Goal: Information Seeking & Learning: Learn about a topic

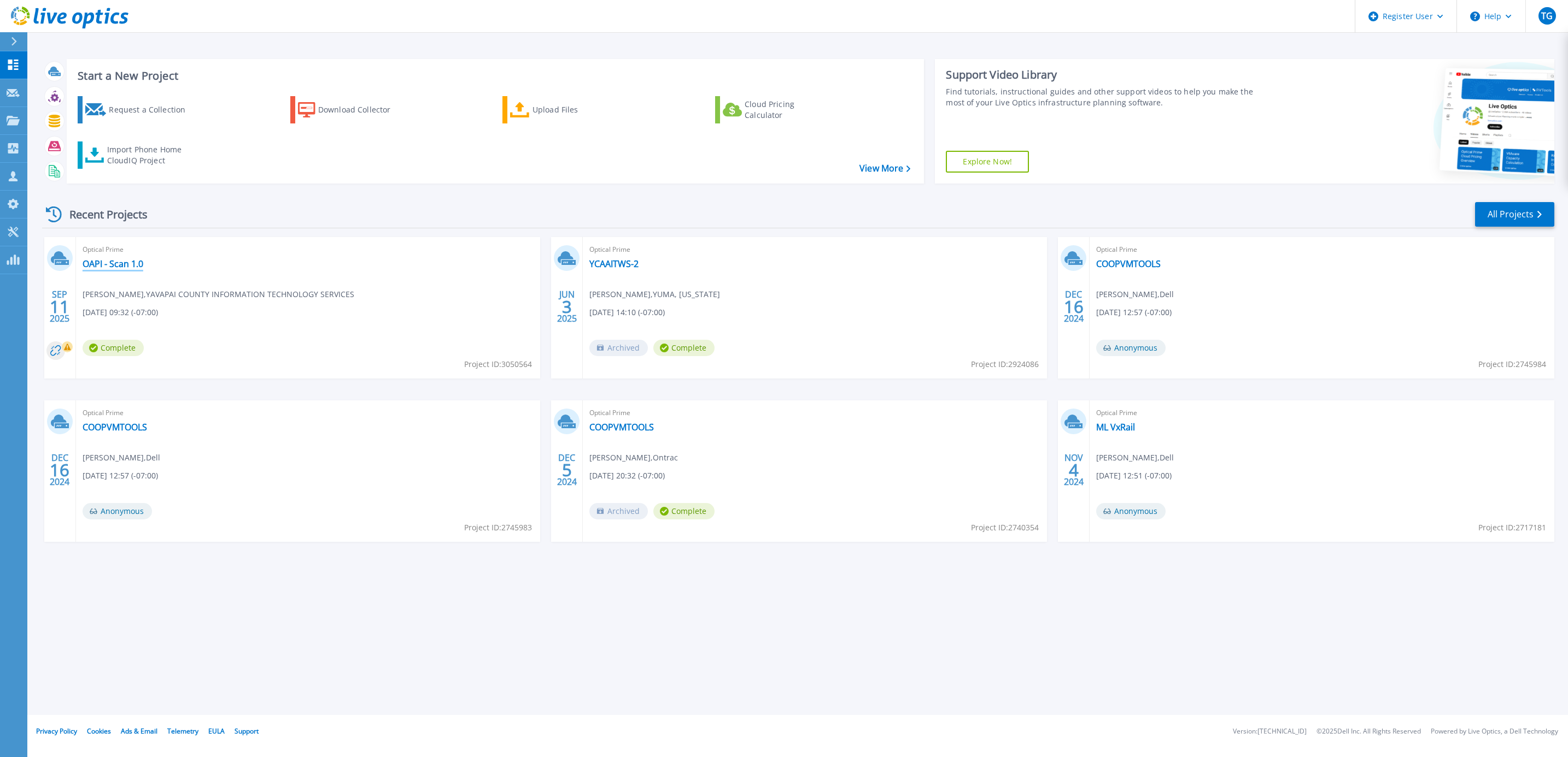
click at [100, 262] on link "OAPI - Scan 1.0" at bounding box center [112, 264] width 61 height 11
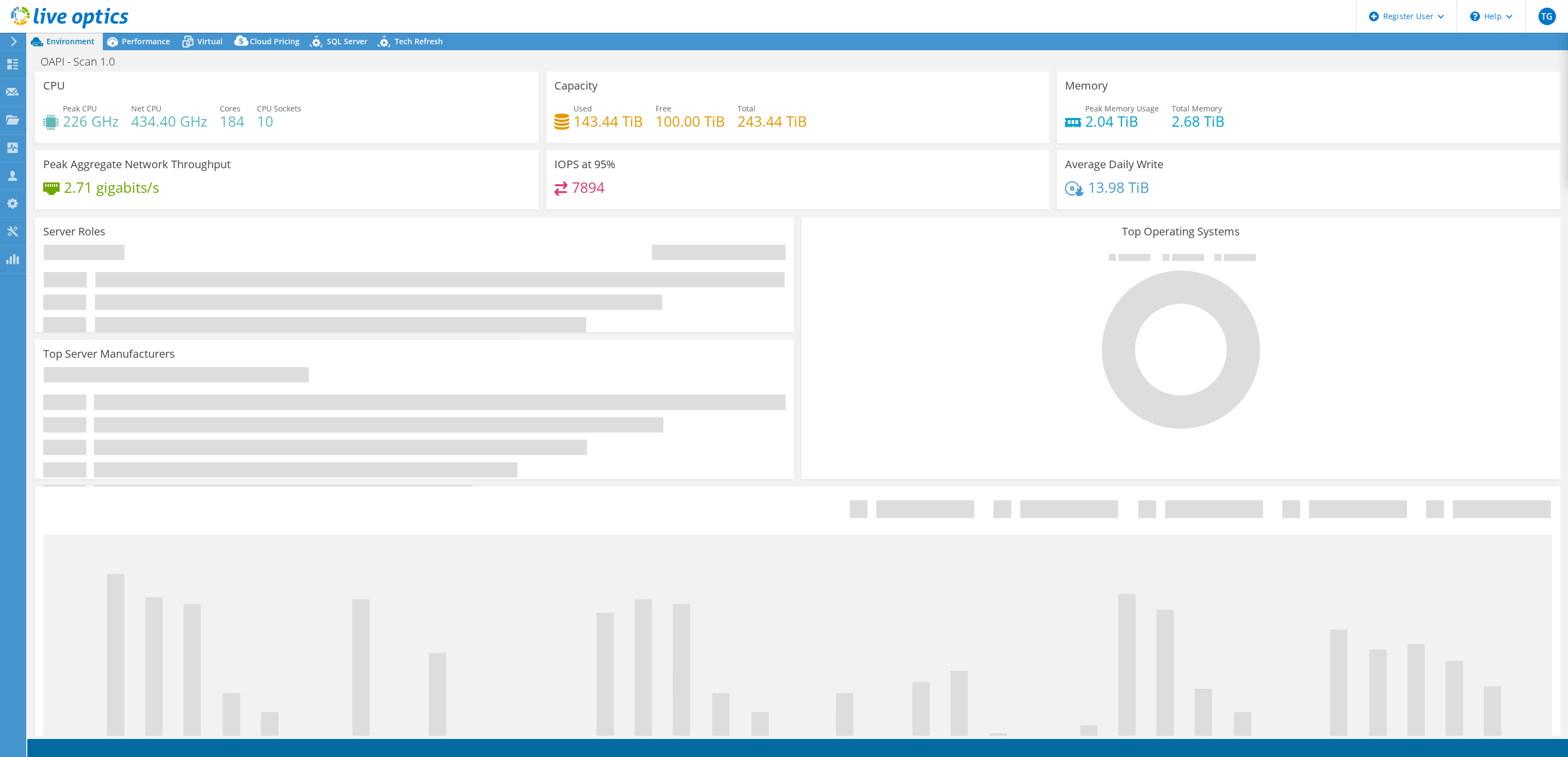
select select "USD"
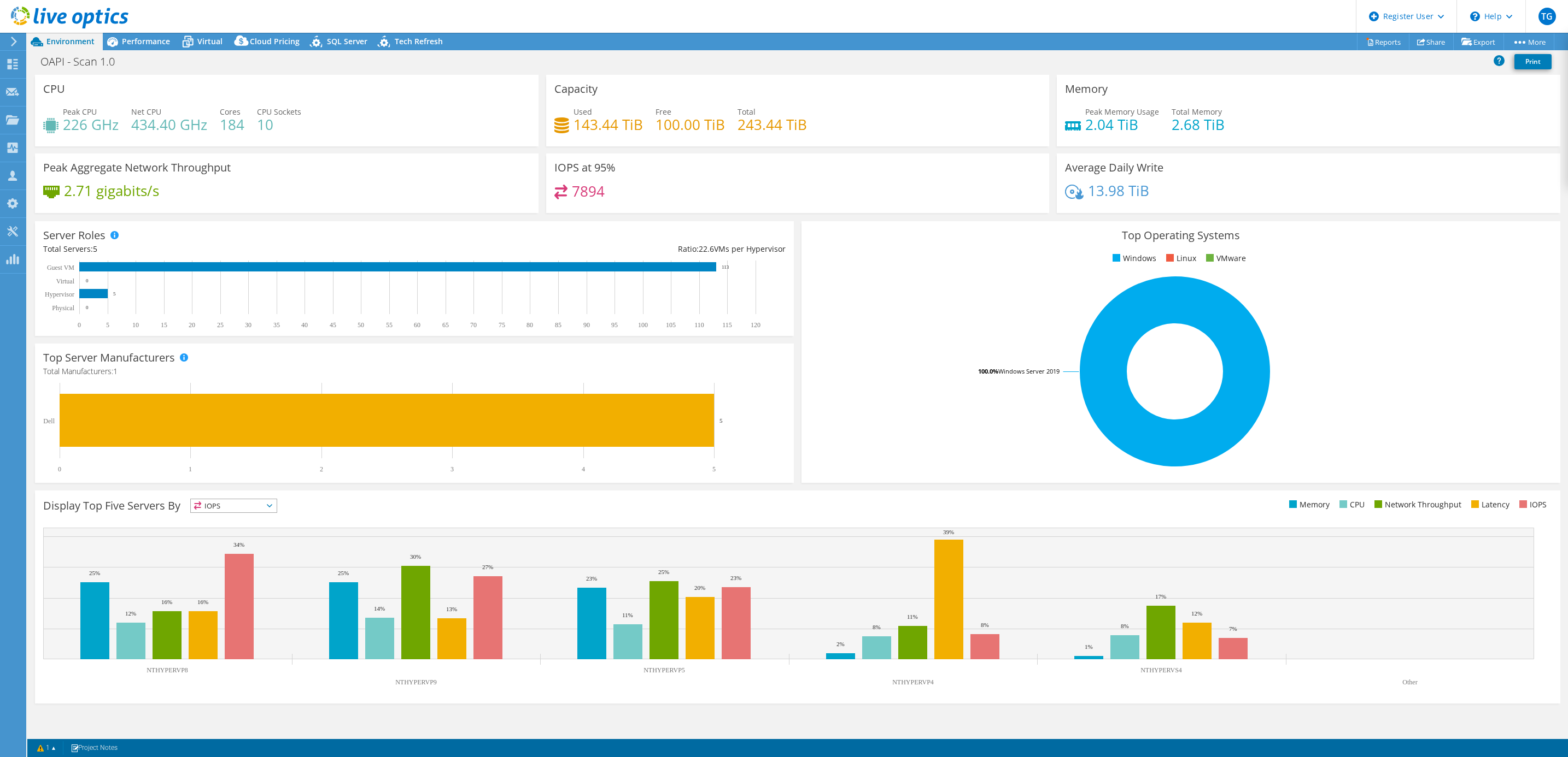
click at [1370, 47] on link "Reports" at bounding box center [1383, 41] width 52 height 17
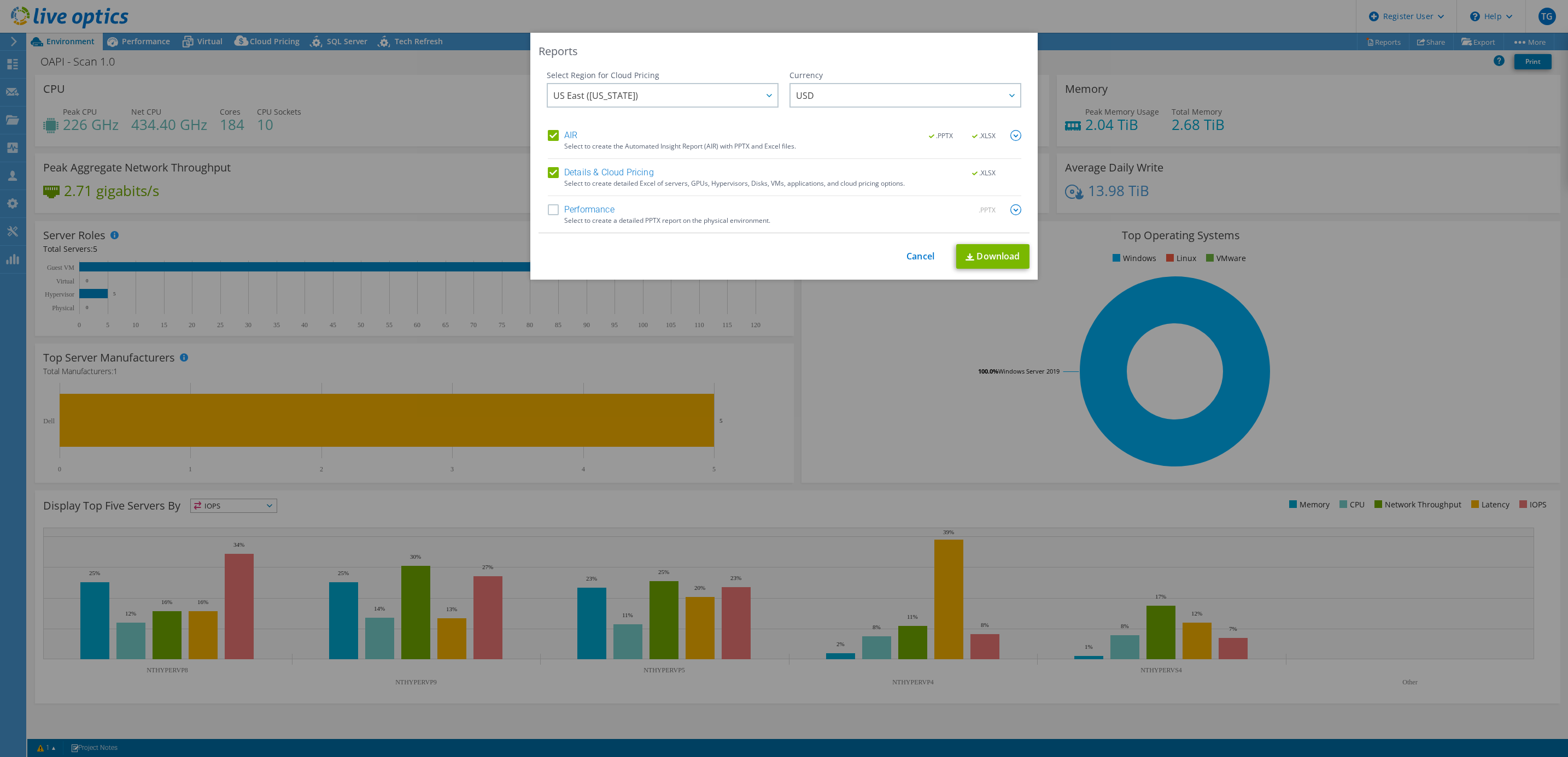
click at [598, 205] on label "Performance" at bounding box center [580, 210] width 67 height 11
click at [0, 0] on input "Performance" at bounding box center [0, 0] width 0 height 0
click at [989, 257] on link "Download" at bounding box center [993, 256] width 73 height 25
click at [919, 263] on div "This process may take a while, please wait... Cancel Download" at bounding box center [784, 256] width 491 height 25
click at [907, 253] on link "Cancel" at bounding box center [920, 256] width 28 height 10
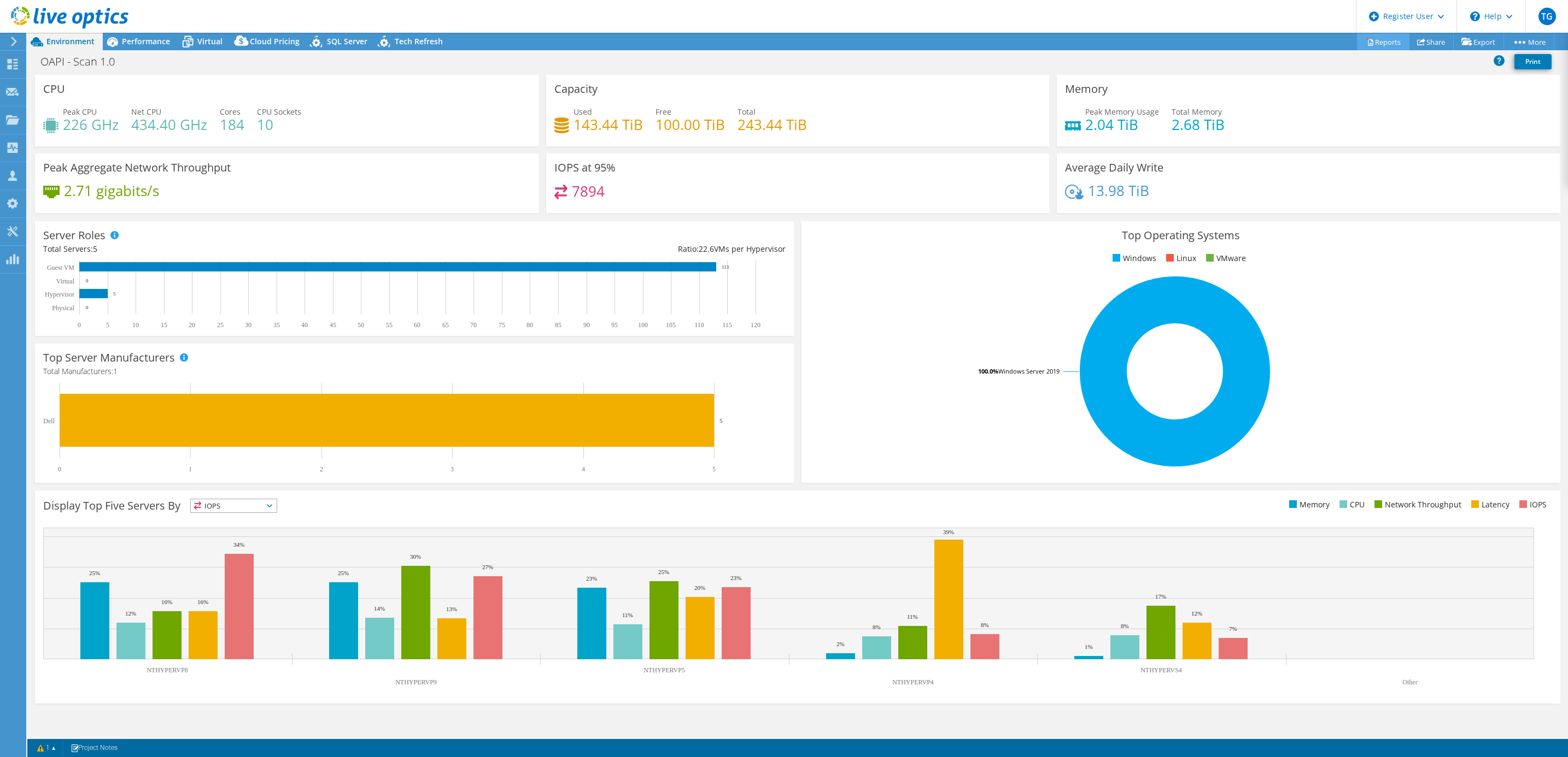
click at [1387, 44] on link "Reports" at bounding box center [1383, 41] width 52 height 17
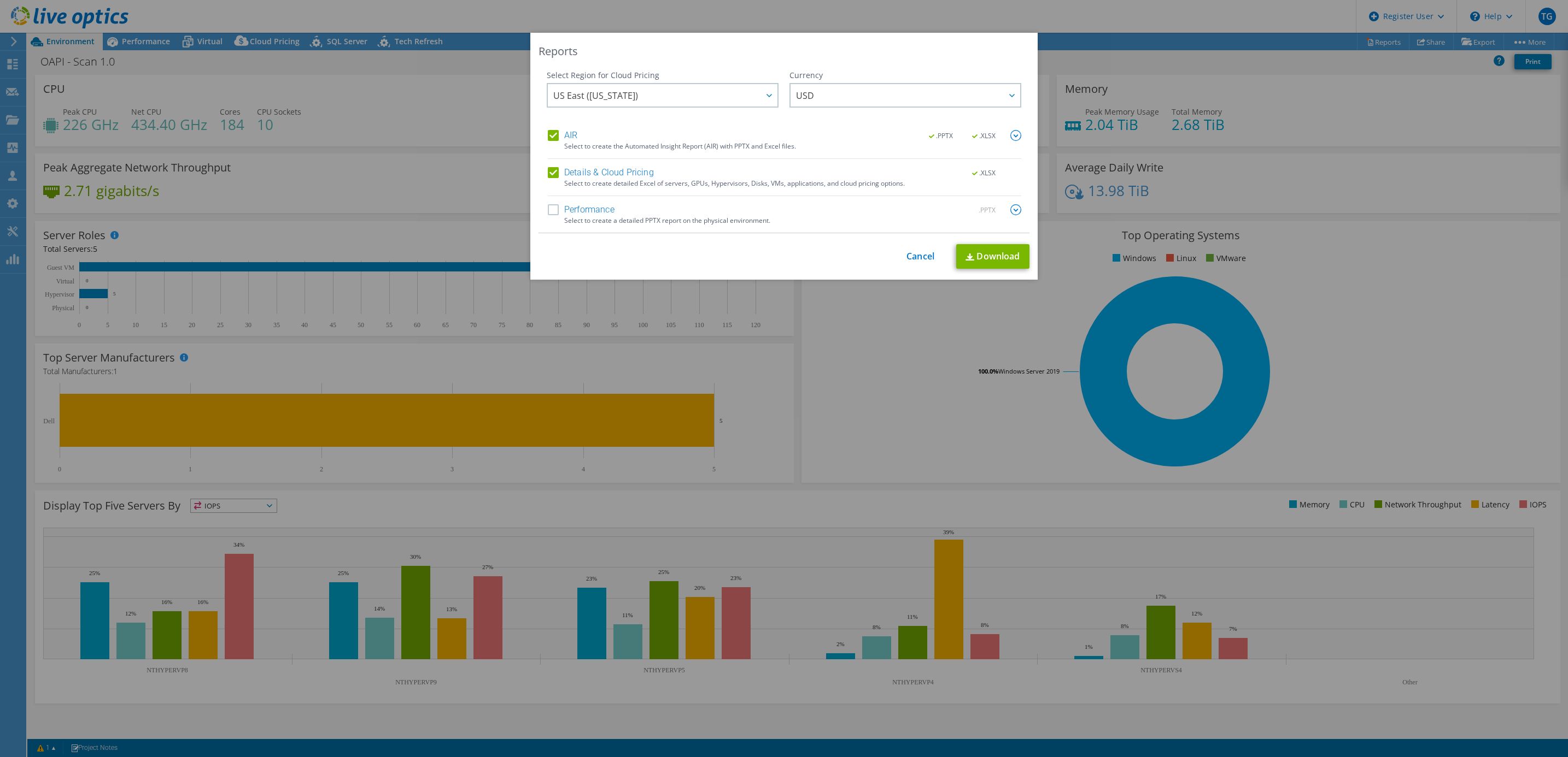
click at [1183, 77] on div "Reports Select Region for Cloud Pricing Asia Pacific (Hong Kong) Asia Pacific (…" at bounding box center [784, 378] width 1568 height 692
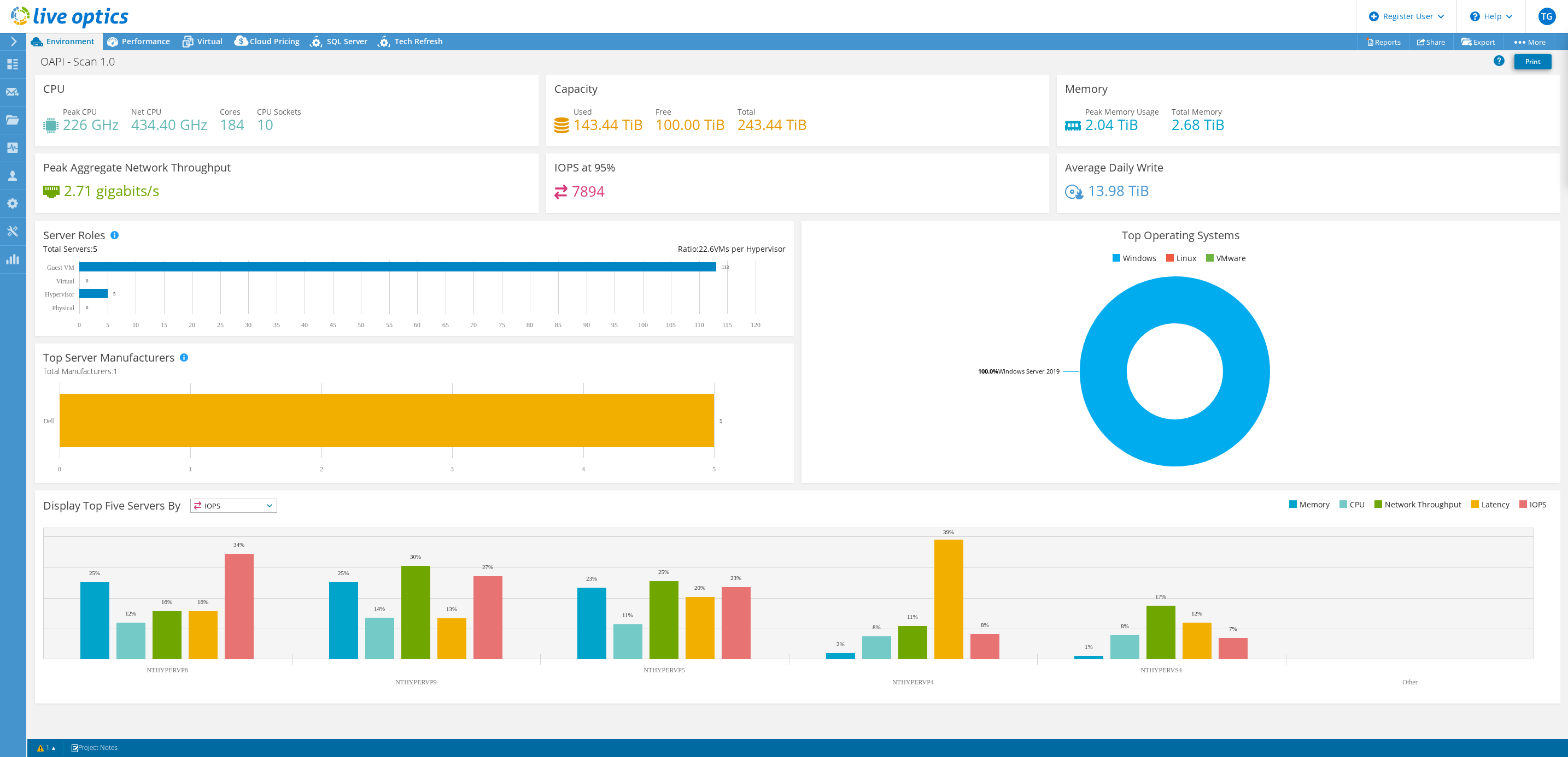
click at [1375, 265] on div "Top Operating Systems Windows Linux VMware 100.0% Windows Server 2019" at bounding box center [1181, 352] width 759 height 262
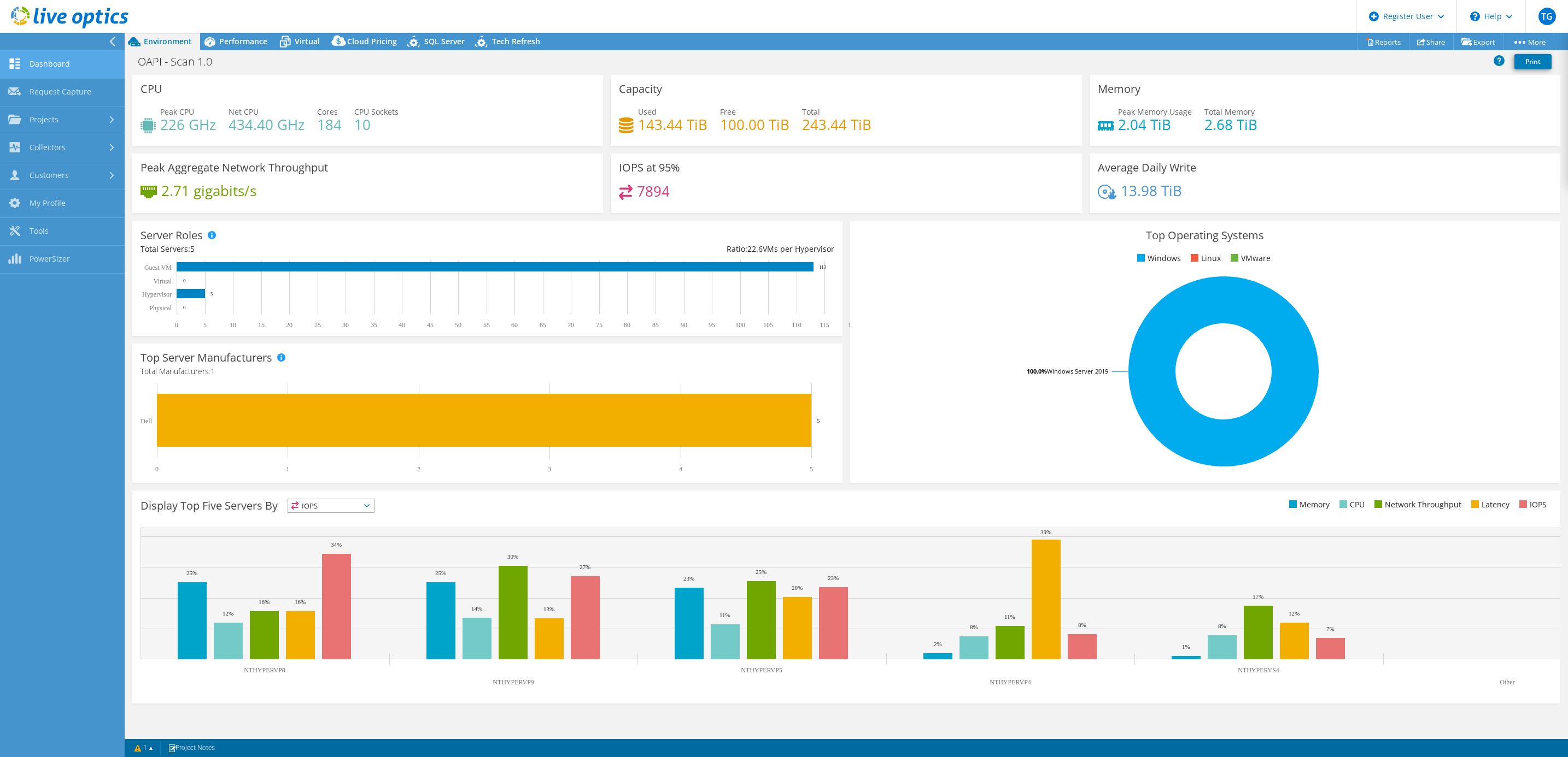
click at [45, 67] on link "Dashboard" at bounding box center [62, 64] width 124 height 28
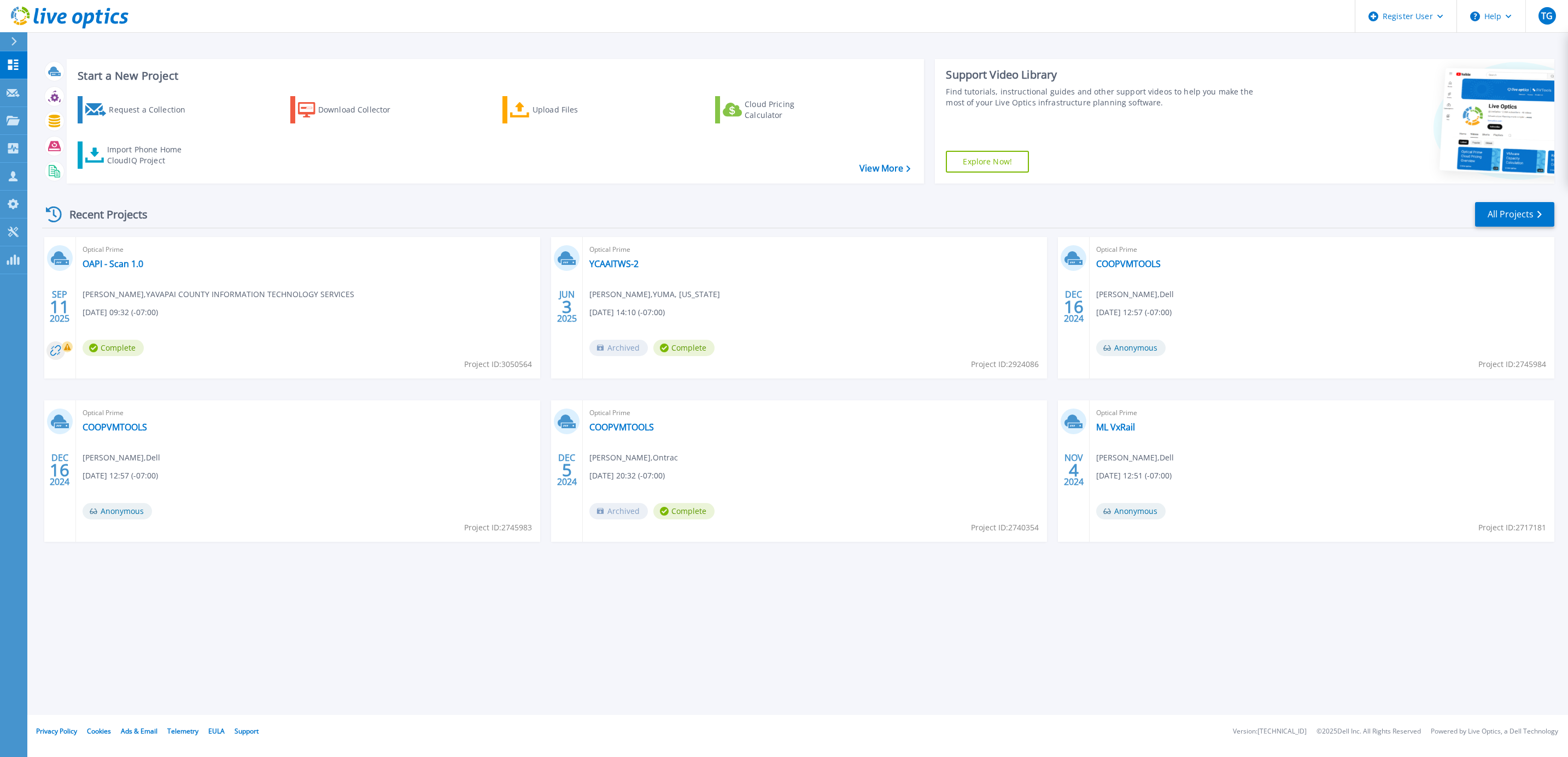
click at [400, 660] on div "Start a New Project Request a Collection Download Collector Upload Files Cloud …" at bounding box center [797, 358] width 1540 height 715
click at [5, 132] on link "Projects Projects" at bounding box center [13, 121] width 27 height 28
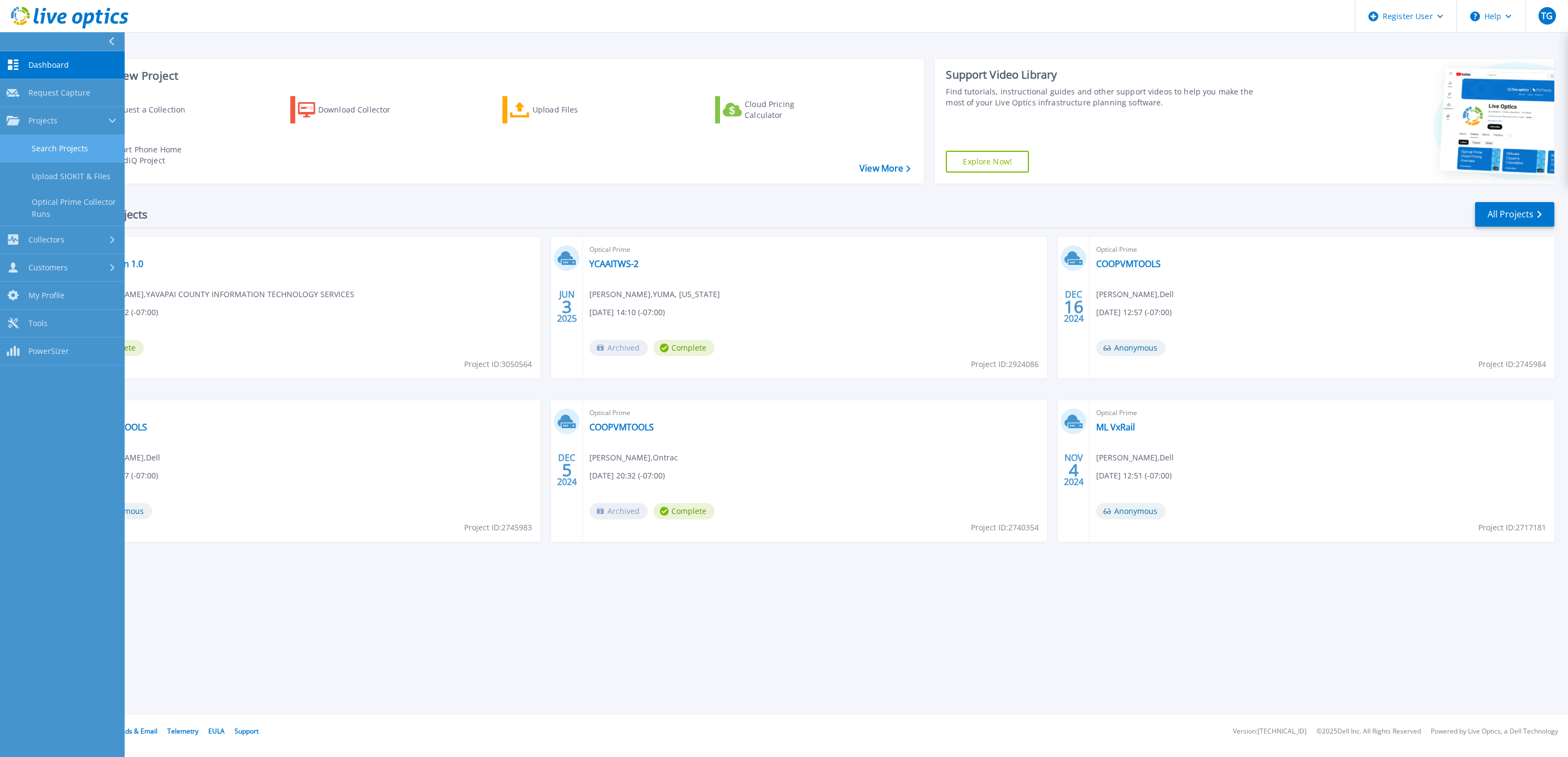
click at [72, 148] on link "Search Projects" at bounding box center [62, 148] width 124 height 28
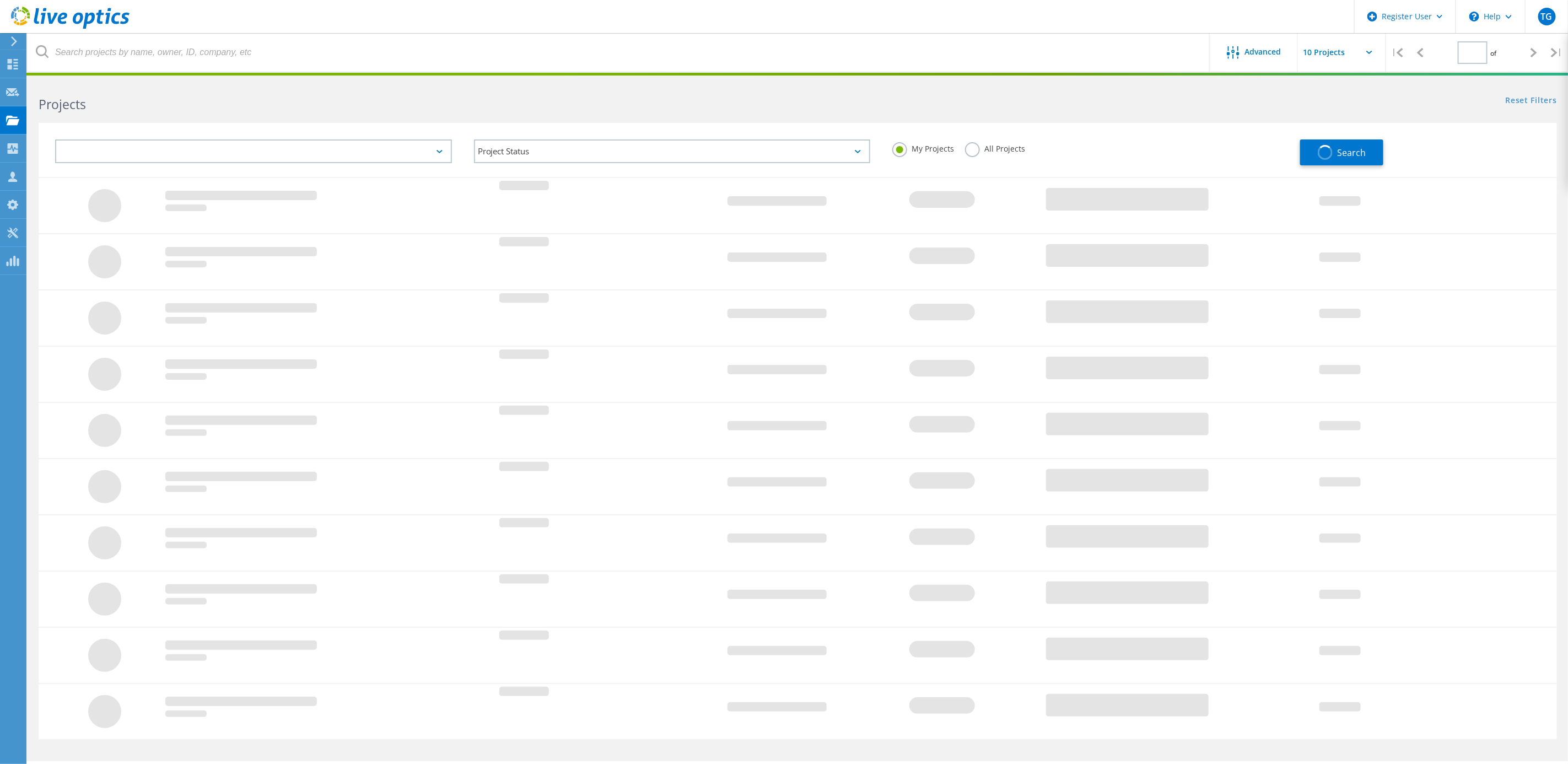
type input "1"
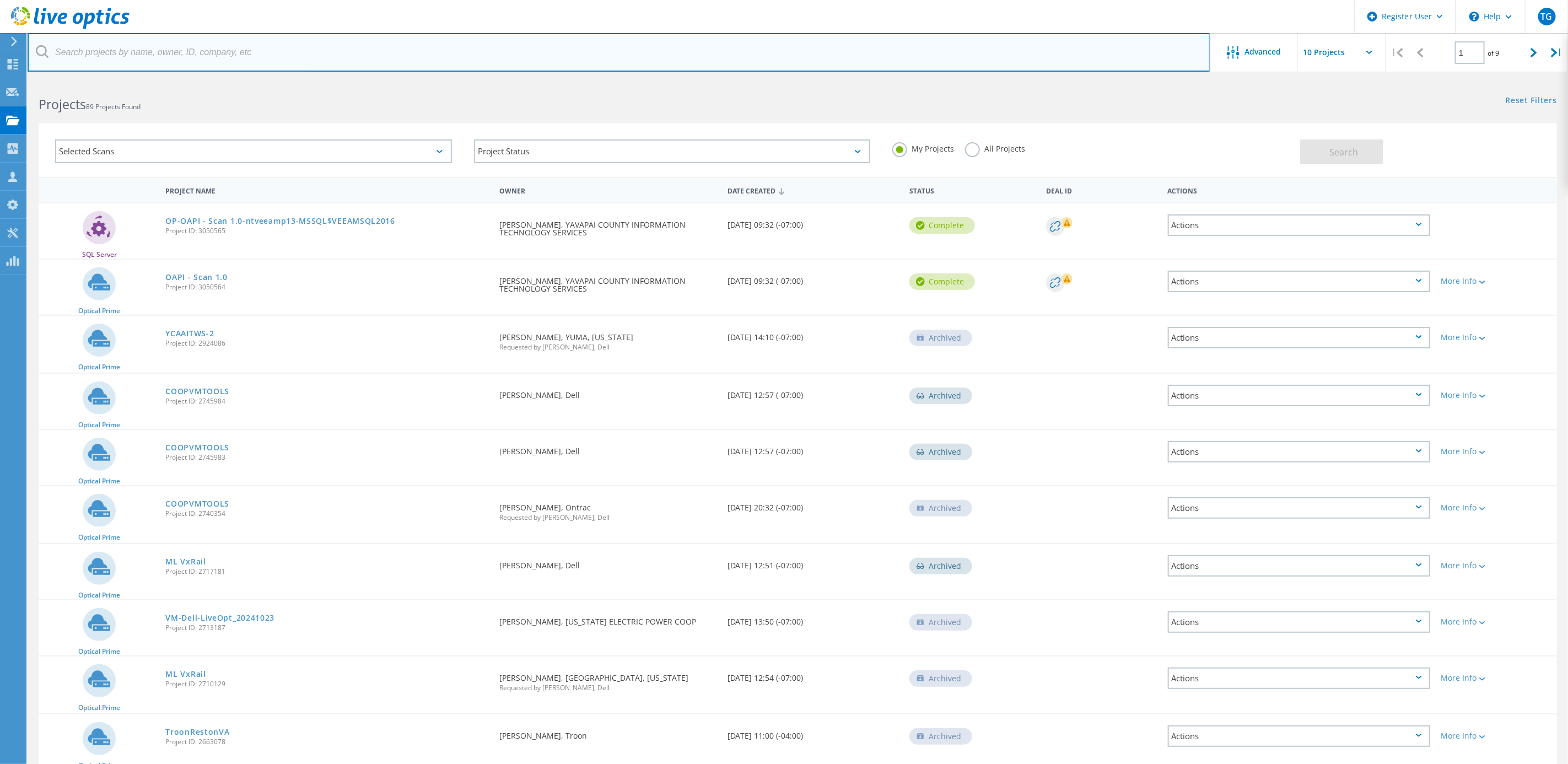
click at [342, 50] on input "text" at bounding box center [618, 52] width 1182 height 39
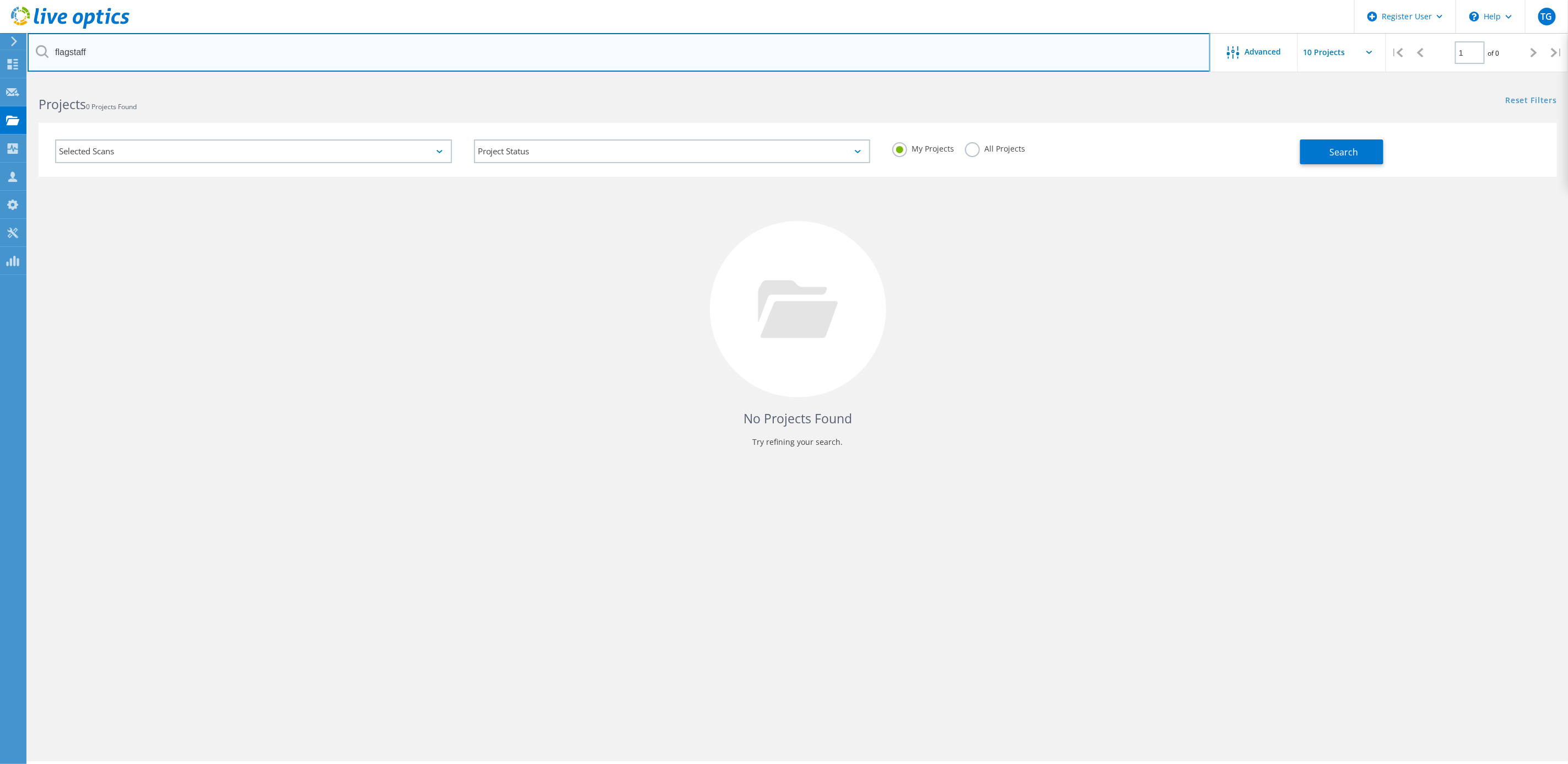
type input "flagstaff"
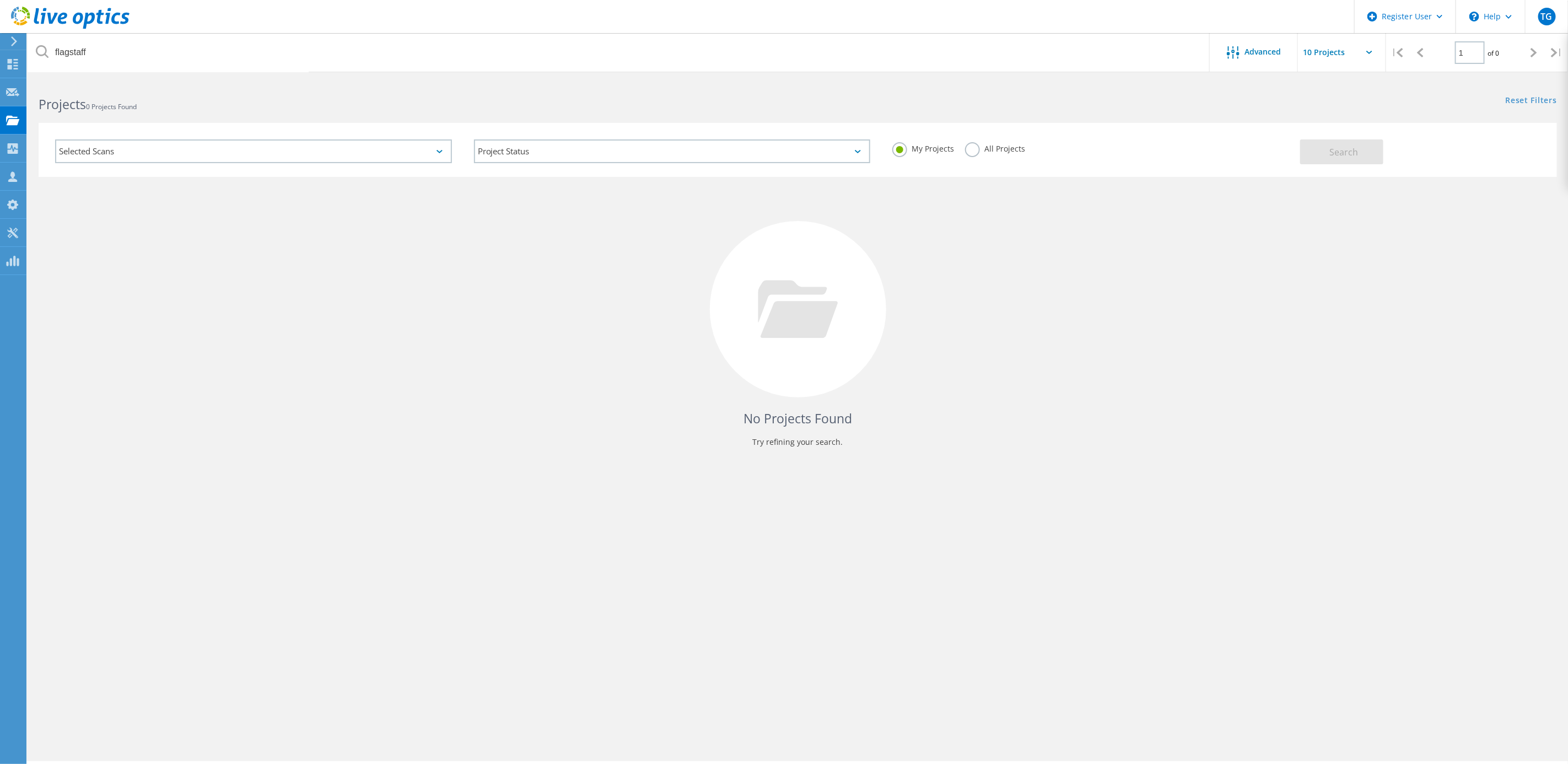
click at [943, 144] on label "My Projects" at bounding box center [923, 148] width 62 height 11
click at [0, 0] on input "My Projects" at bounding box center [0, 0] width 0 height 0
click at [965, 144] on label "All Projects" at bounding box center [994, 148] width 60 height 11
click at [0, 0] on input "All Projects" at bounding box center [0, 0] width 0 height 0
click at [1300, 144] on button "Search" at bounding box center [1342, 151] width 83 height 25
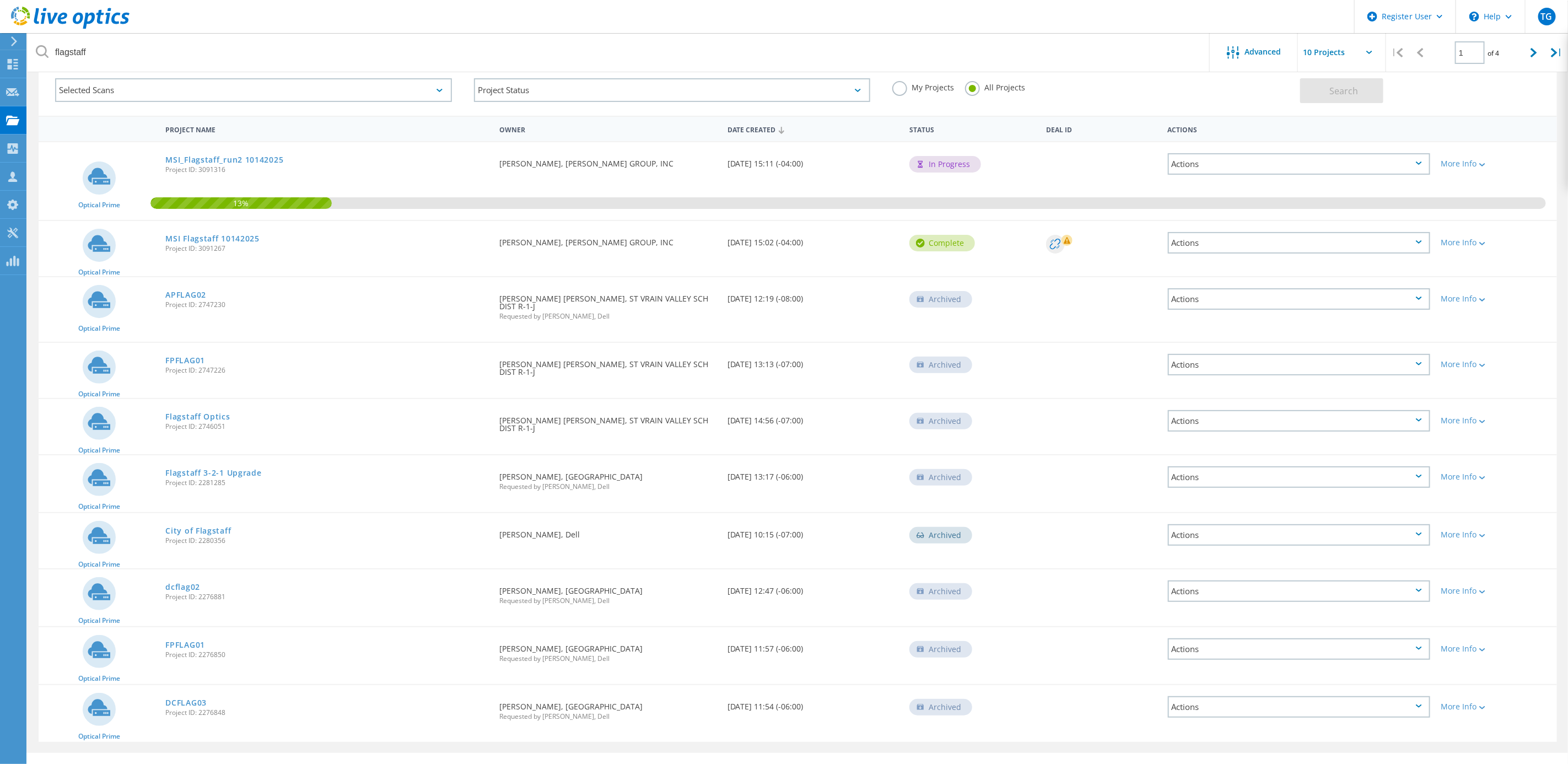
scroll to position [72, 0]
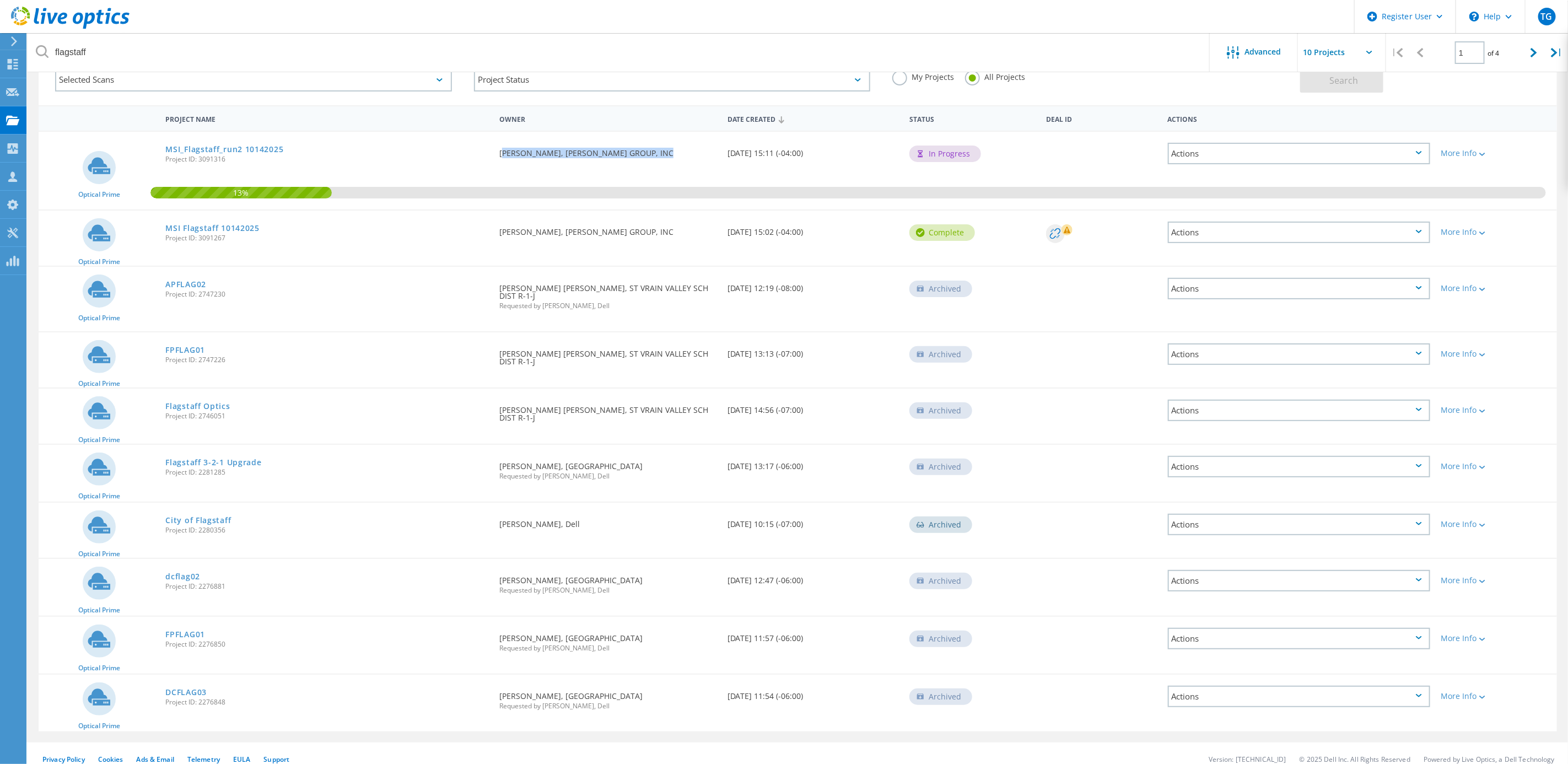
drag, startPoint x: 496, startPoint y: 150, endPoint x: 667, endPoint y: 157, distance: 171.1
click at [667, 157] on div "Requested By Brian Leet, BARRY-WEHMILLER GROUP, INC" at bounding box center [607, 150] width 228 height 36
drag, startPoint x: 667, startPoint y: 157, endPoint x: 628, endPoint y: 151, distance: 39.5
copy div "[PERSON_NAME], [PERSON_NAME] GROUP, INC"
click at [218, 145] on link "MSI_Flagstaff_run2 10142025" at bounding box center [225, 149] width 118 height 8
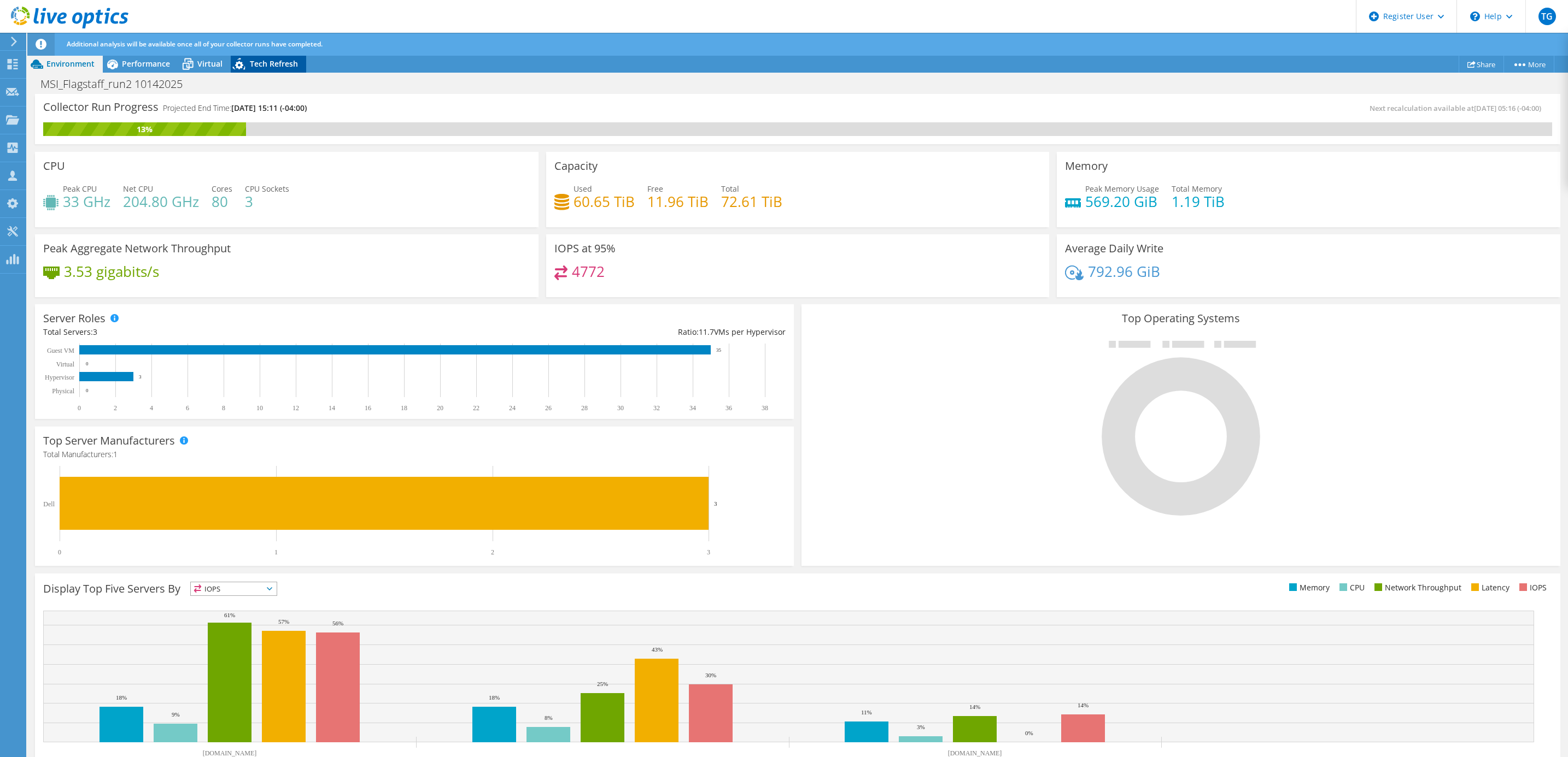
click at [262, 62] on span "Tech Refresh" at bounding box center [274, 64] width 48 height 10
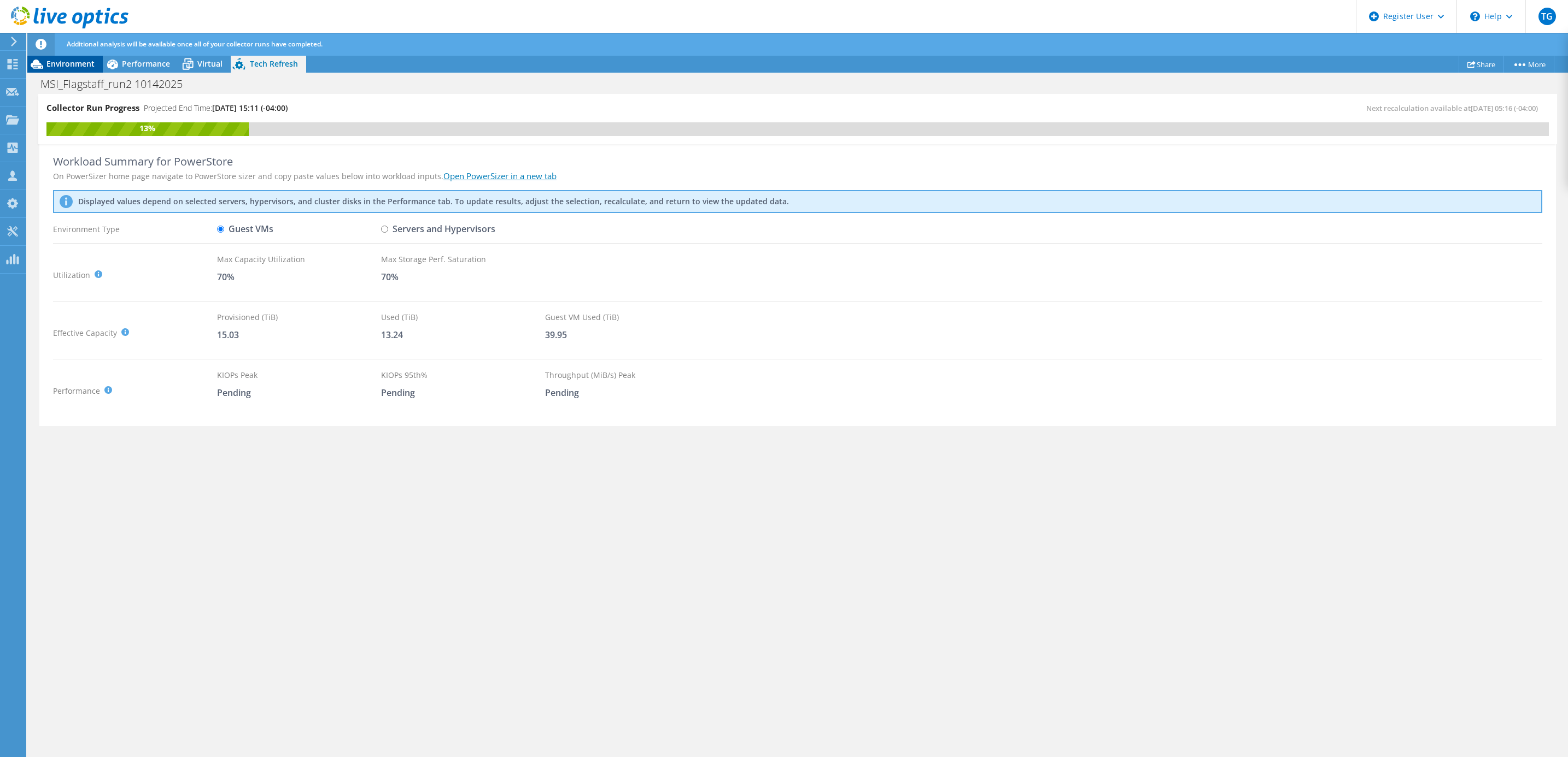
click at [84, 64] on span "Environment" at bounding box center [70, 64] width 48 height 10
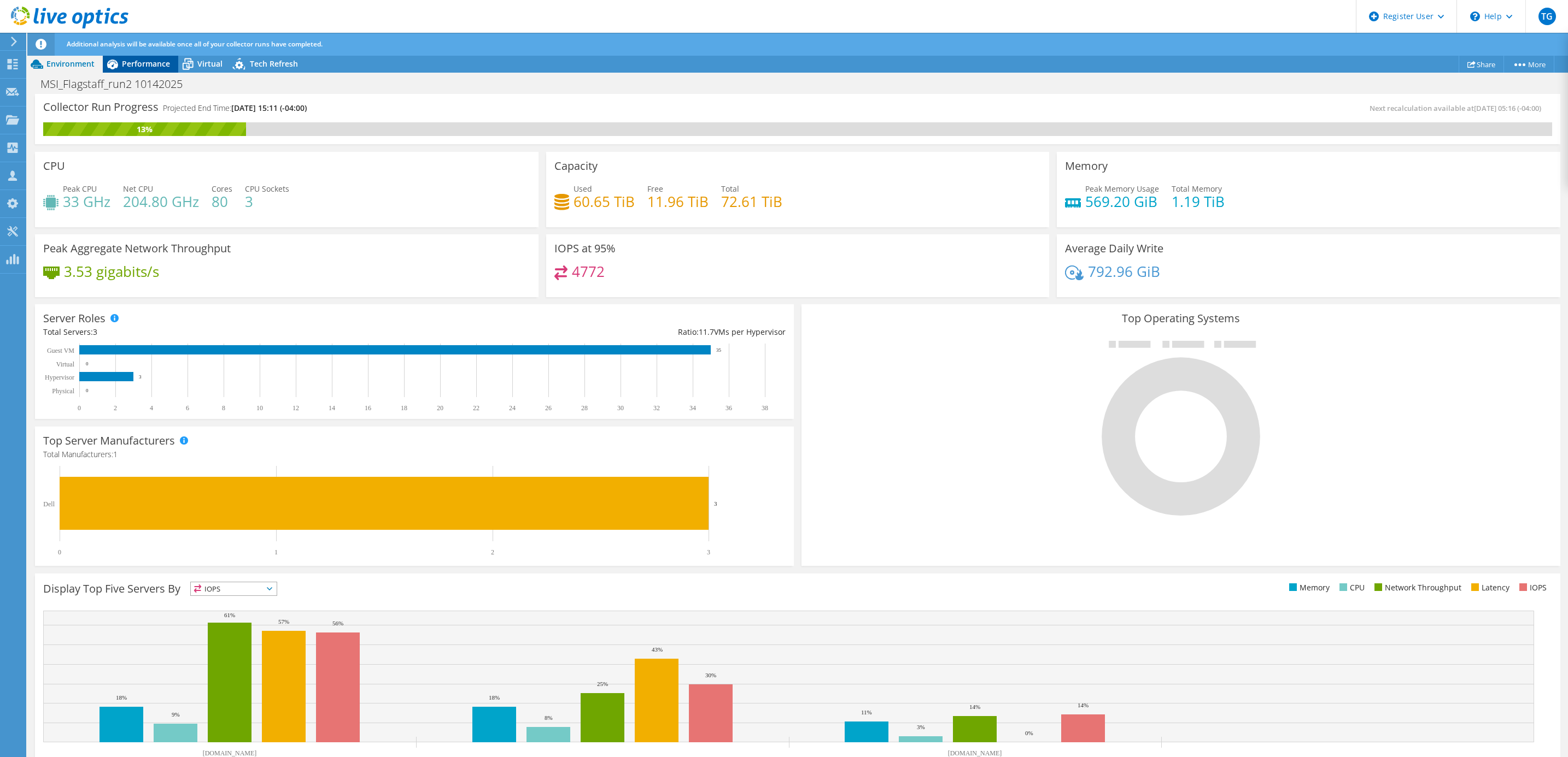
click at [149, 67] on span "Performance" at bounding box center [146, 64] width 48 height 10
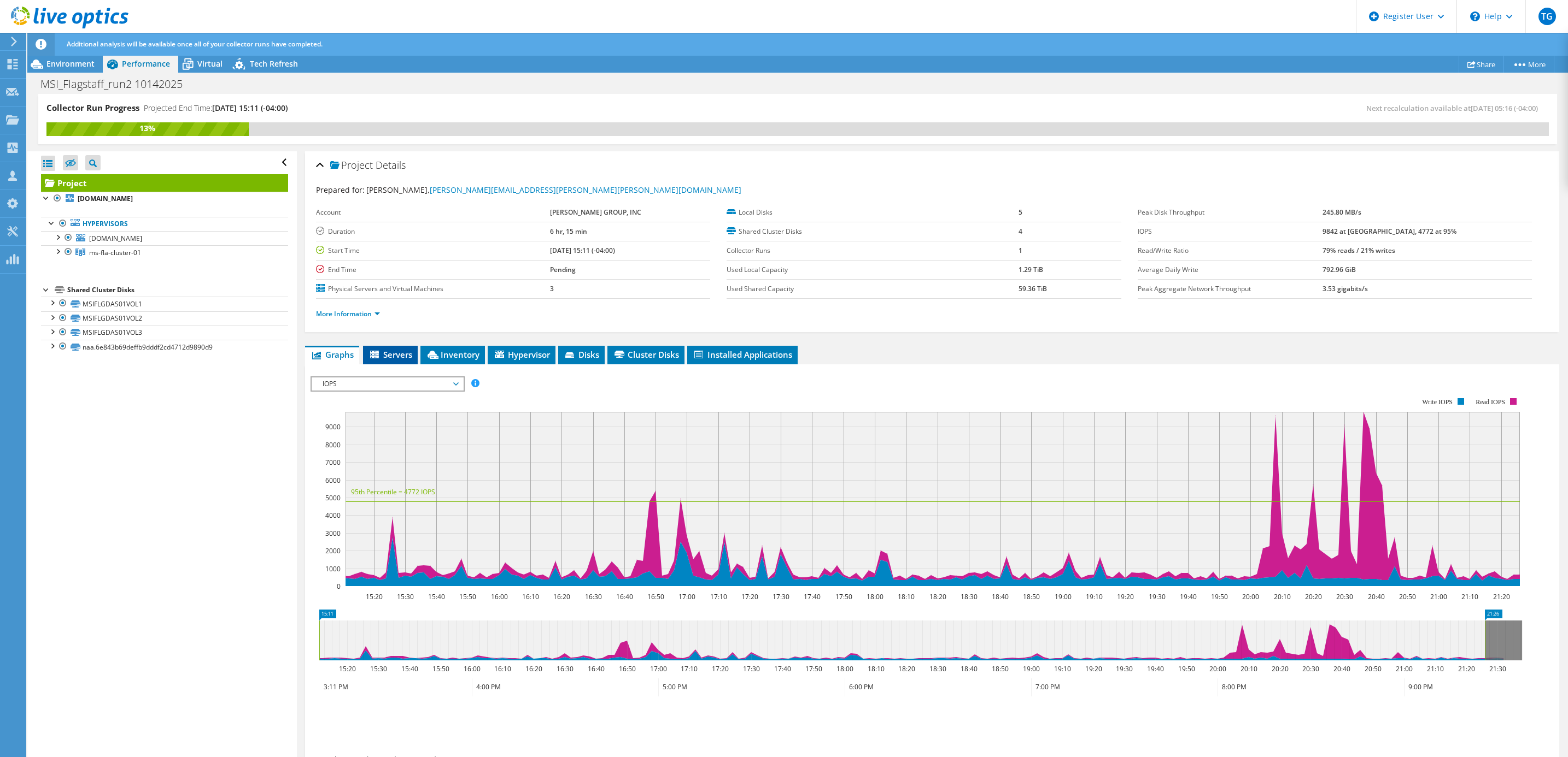
click at [397, 353] on span "Servers" at bounding box center [390, 355] width 43 height 11
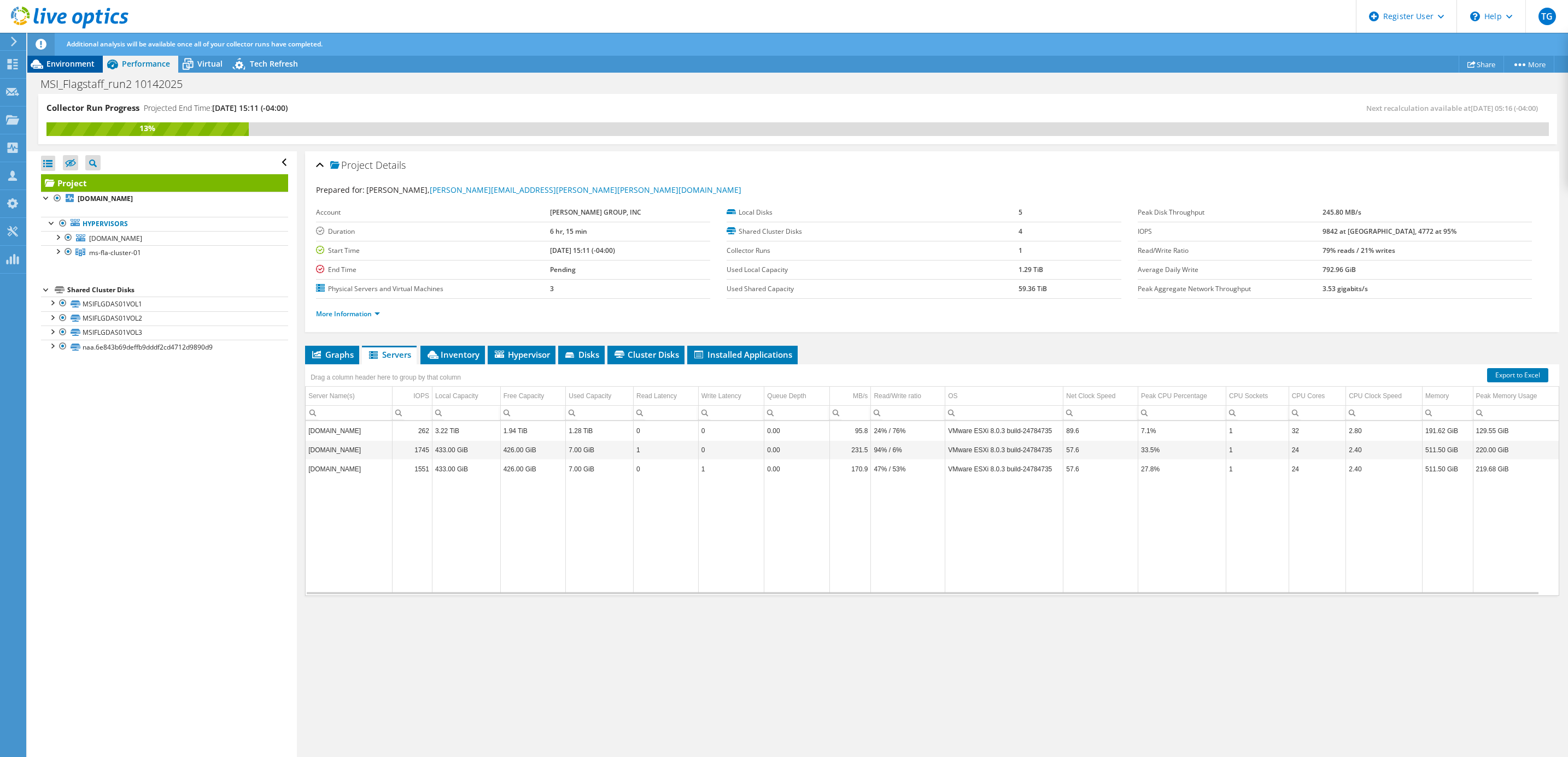
click at [91, 61] on span "Environment" at bounding box center [70, 64] width 48 height 10
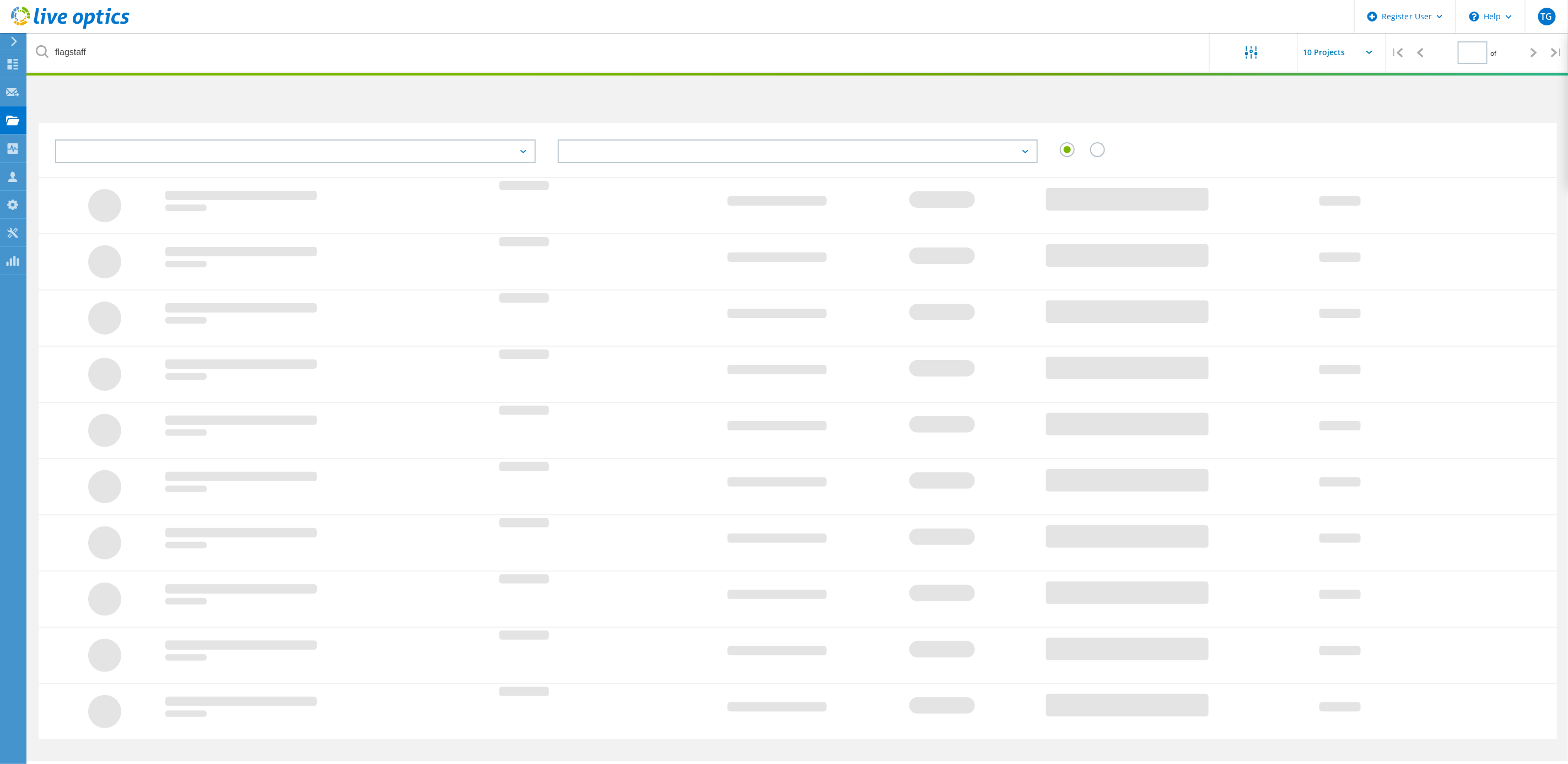
type input "1"
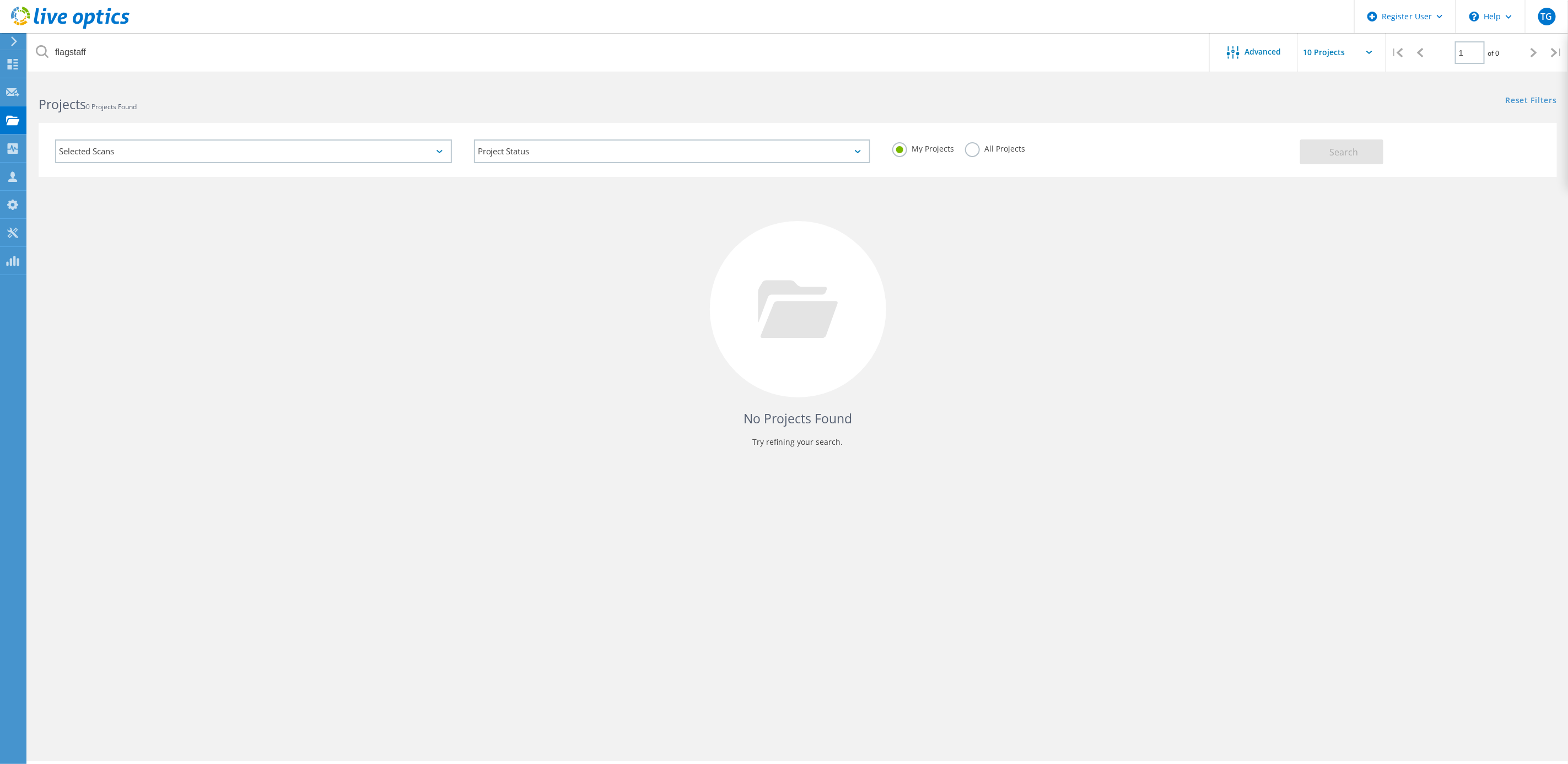
scroll to position [30, 0]
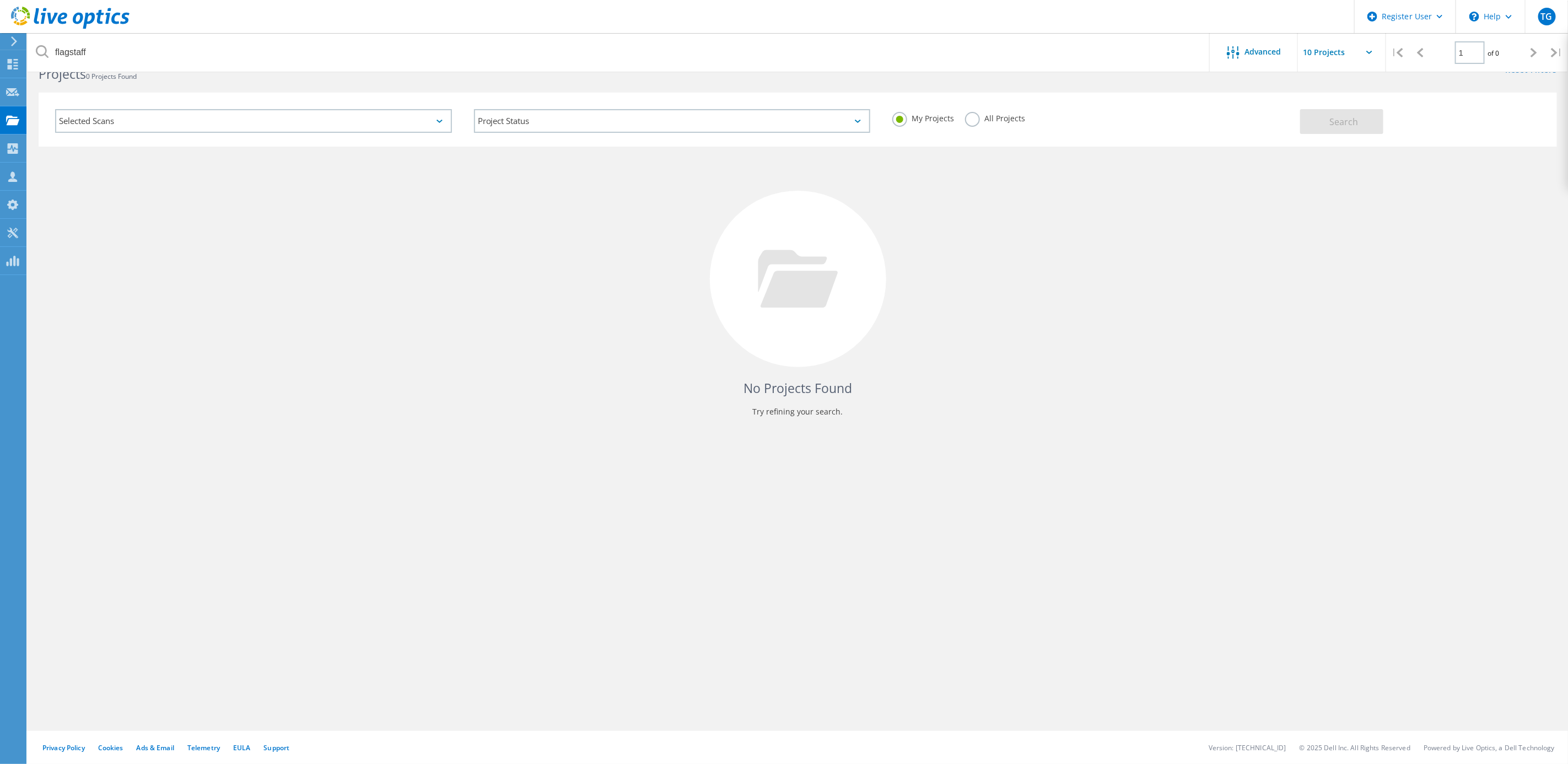
click at [973, 119] on label "All Projects" at bounding box center [994, 117] width 60 height 11
click at [0, 0] on input "All Projects" at bounding box center [0, 0] width 0 height 0
click at [1371, 129] on button "Search" at bounding box center [1342, 121] width 83 height 25
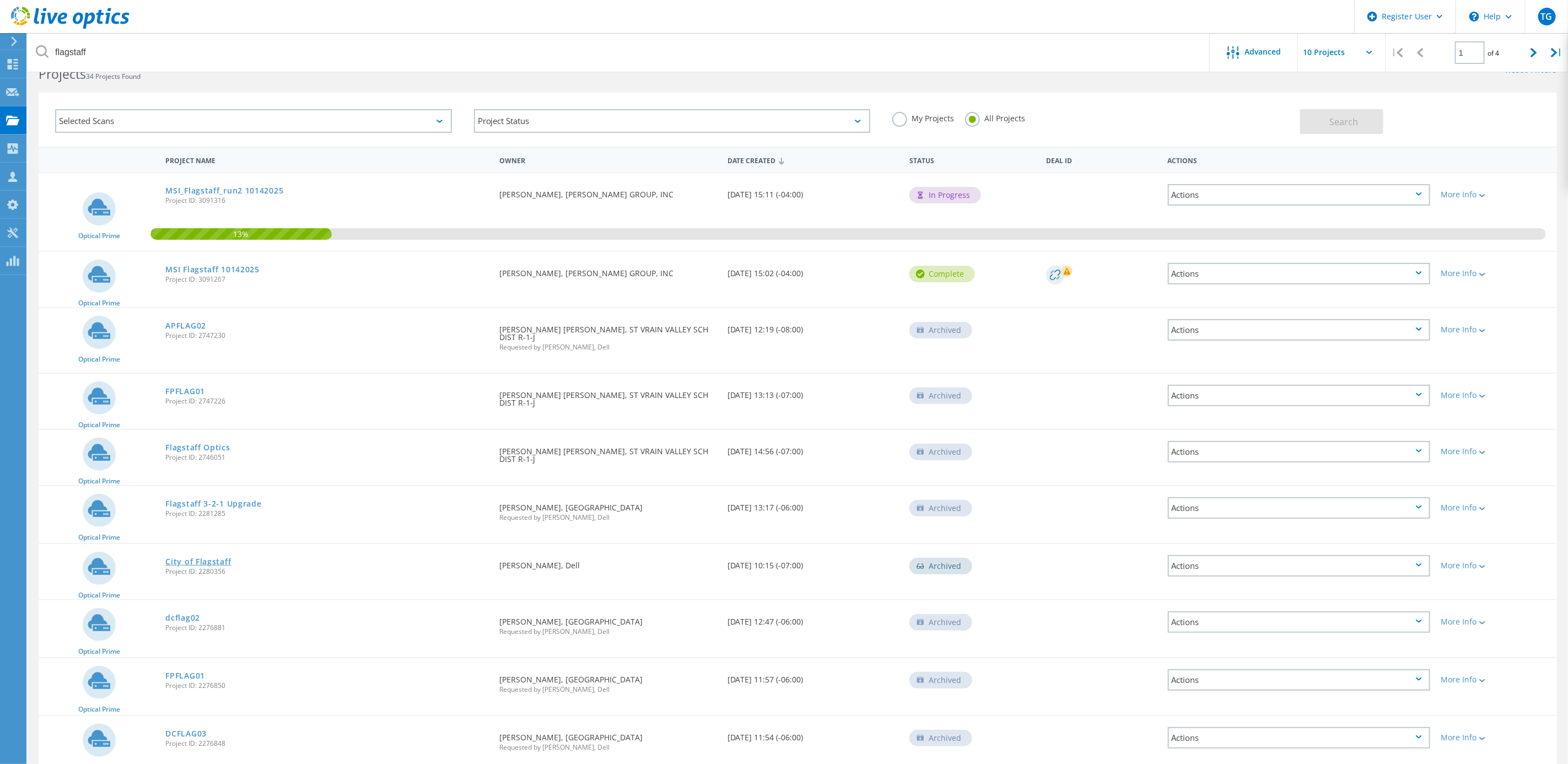
click at [203, 558] on link "City of Flagstaff" at bounding box center [198, 562] width 66 height 8
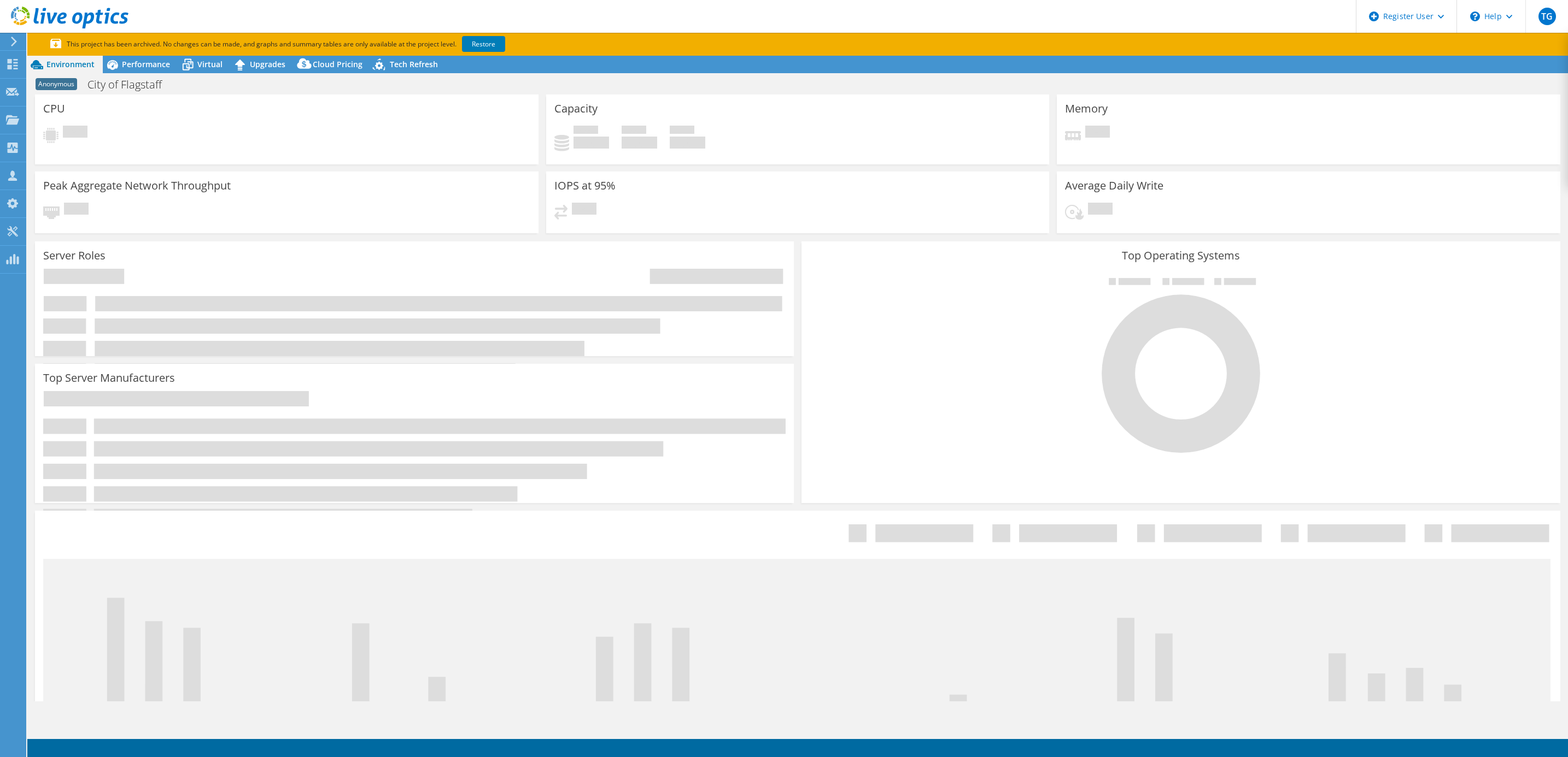
select select "USD"
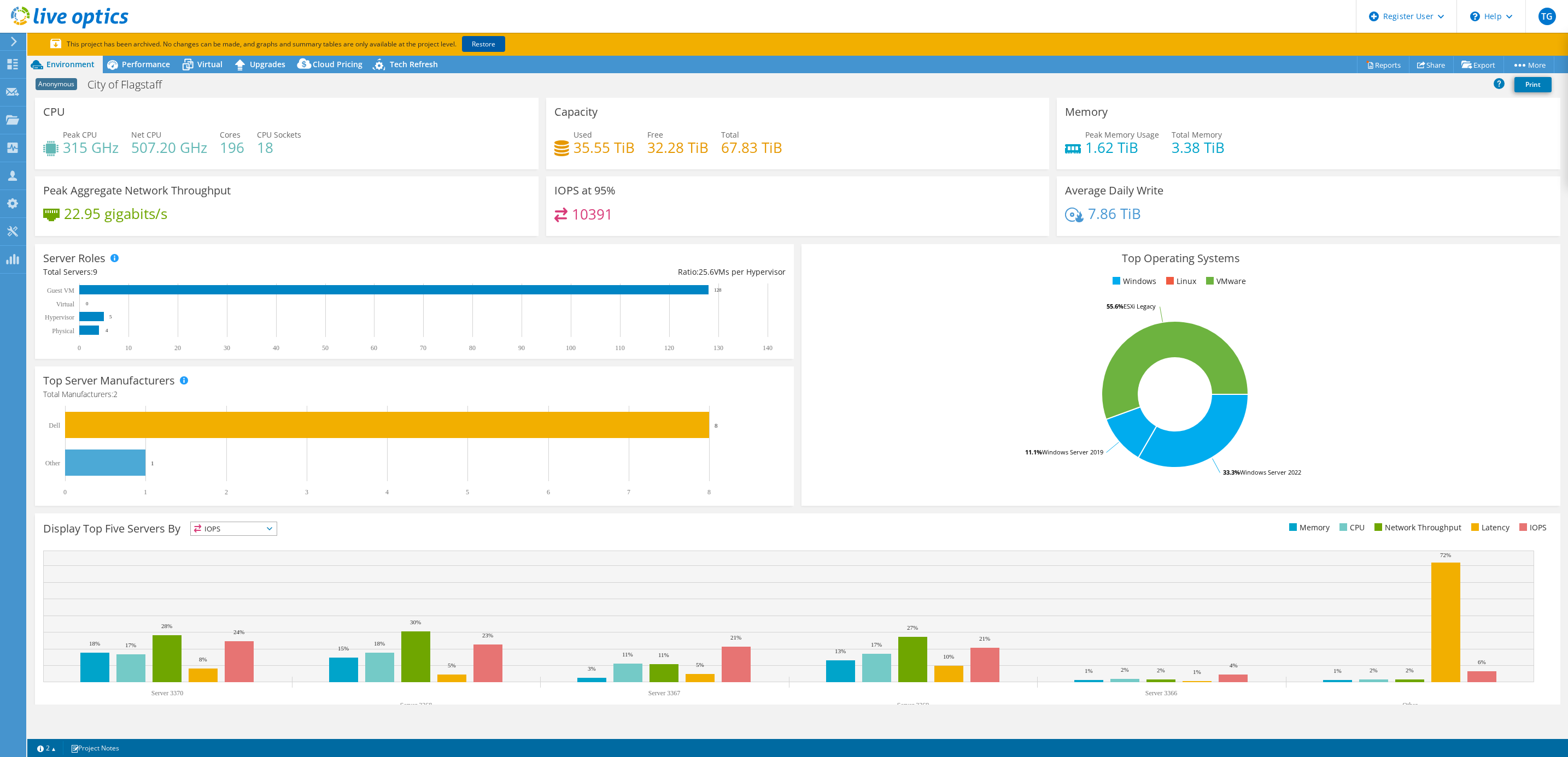
click at [491, 47] on link "Restore" at bounding box center [484, 43] width 43 height 16
click at [1543, 87] on link "Print" at bounding box center [1533, 85] width 37 height 15
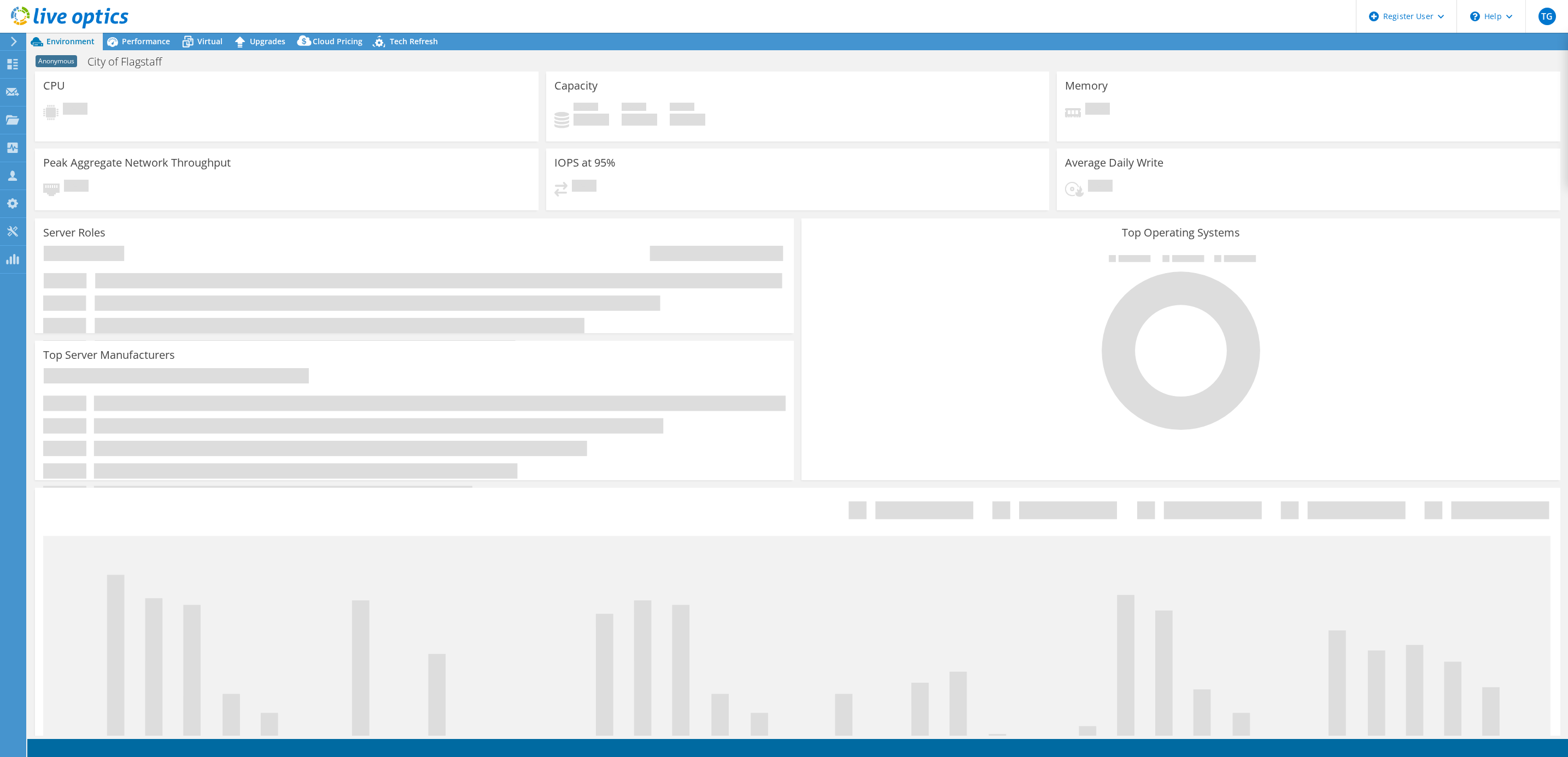
select select "USD"
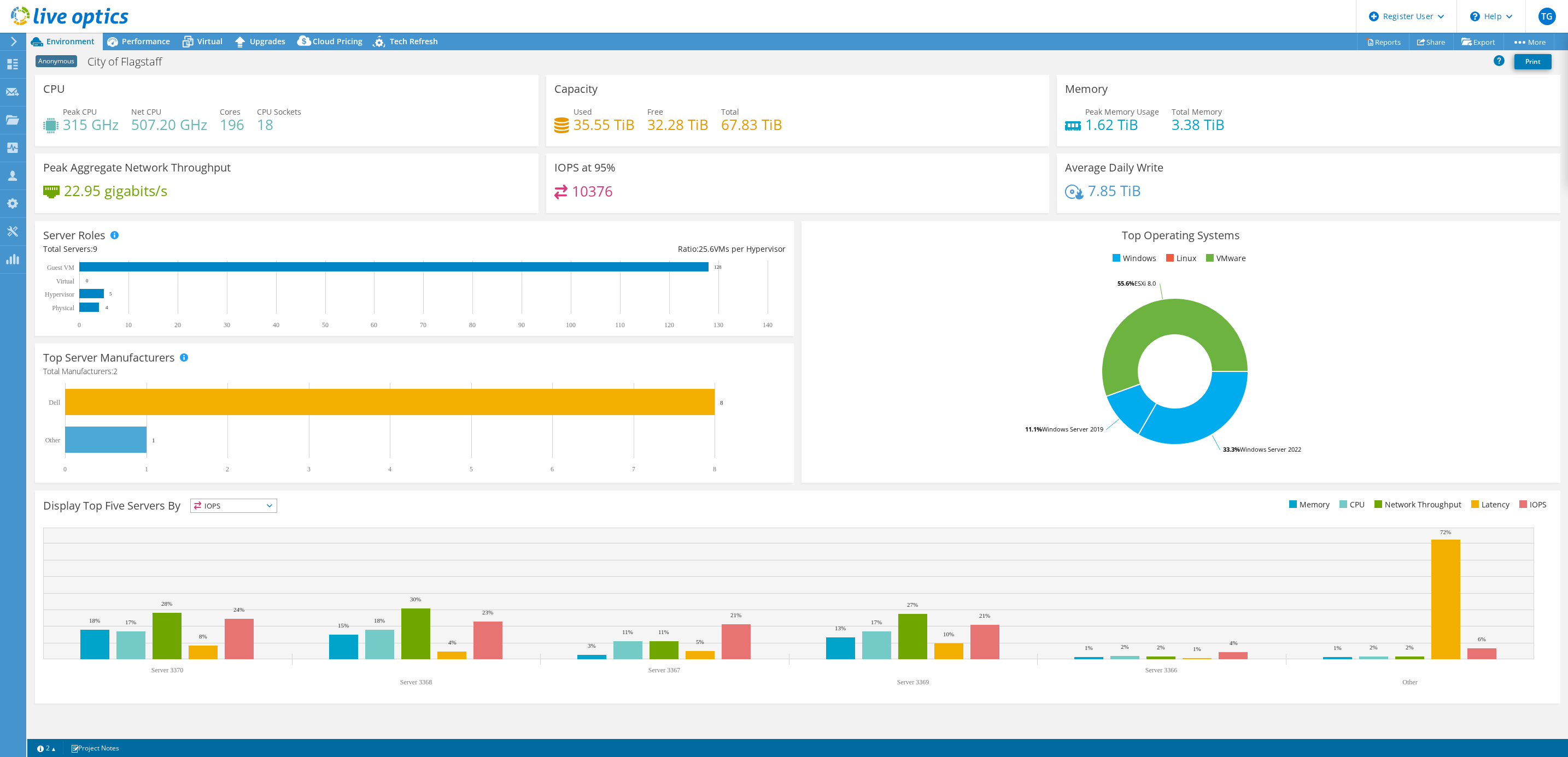
click at [123, 31] on div at bounding box center [64, 18] width 128 height 37
click at [131, 41] on span "Performance" at bounding box center [146, 41] width 48 height 10
